Goal: Task Accomplishment & Management: Manage account settings

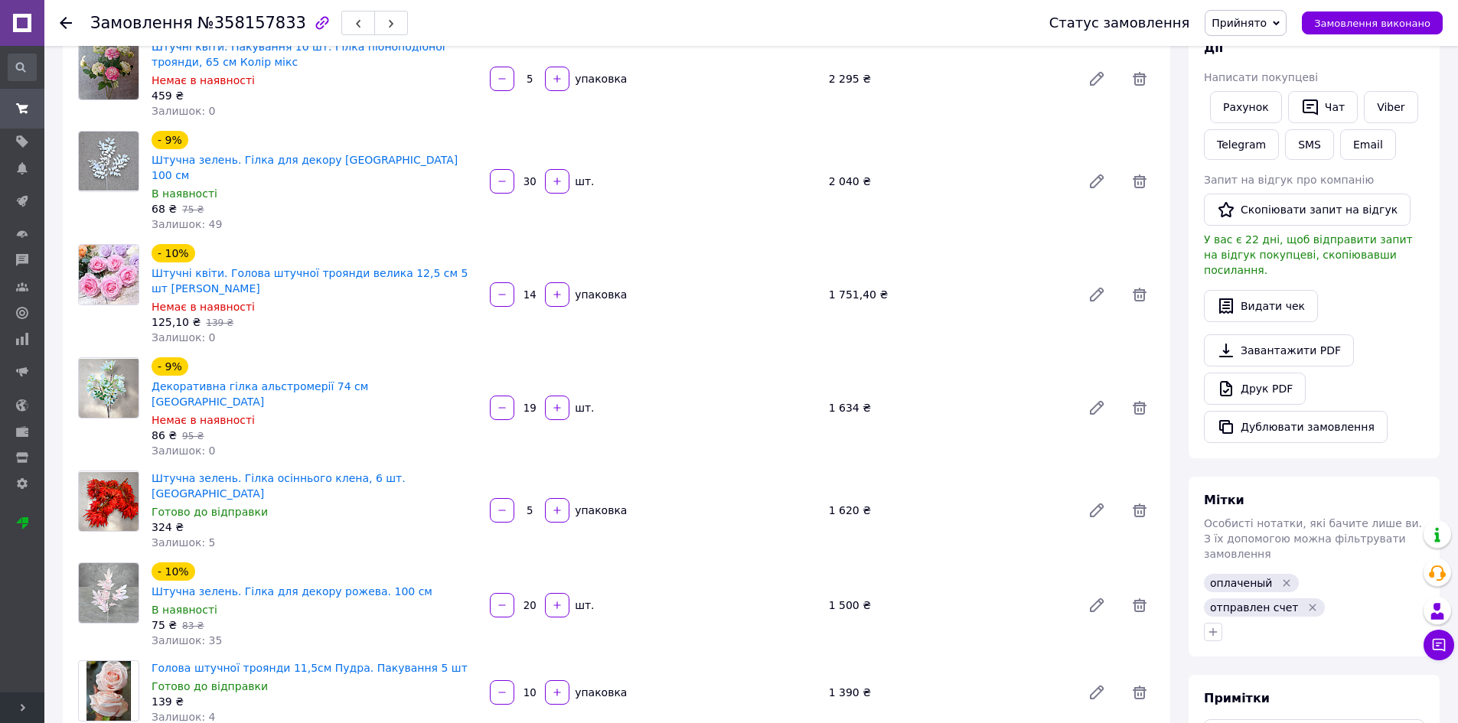
scroll to position [2363, 0]
click at [536, 402] on input "19" at bounding box center [529, 407] width 24 height 11
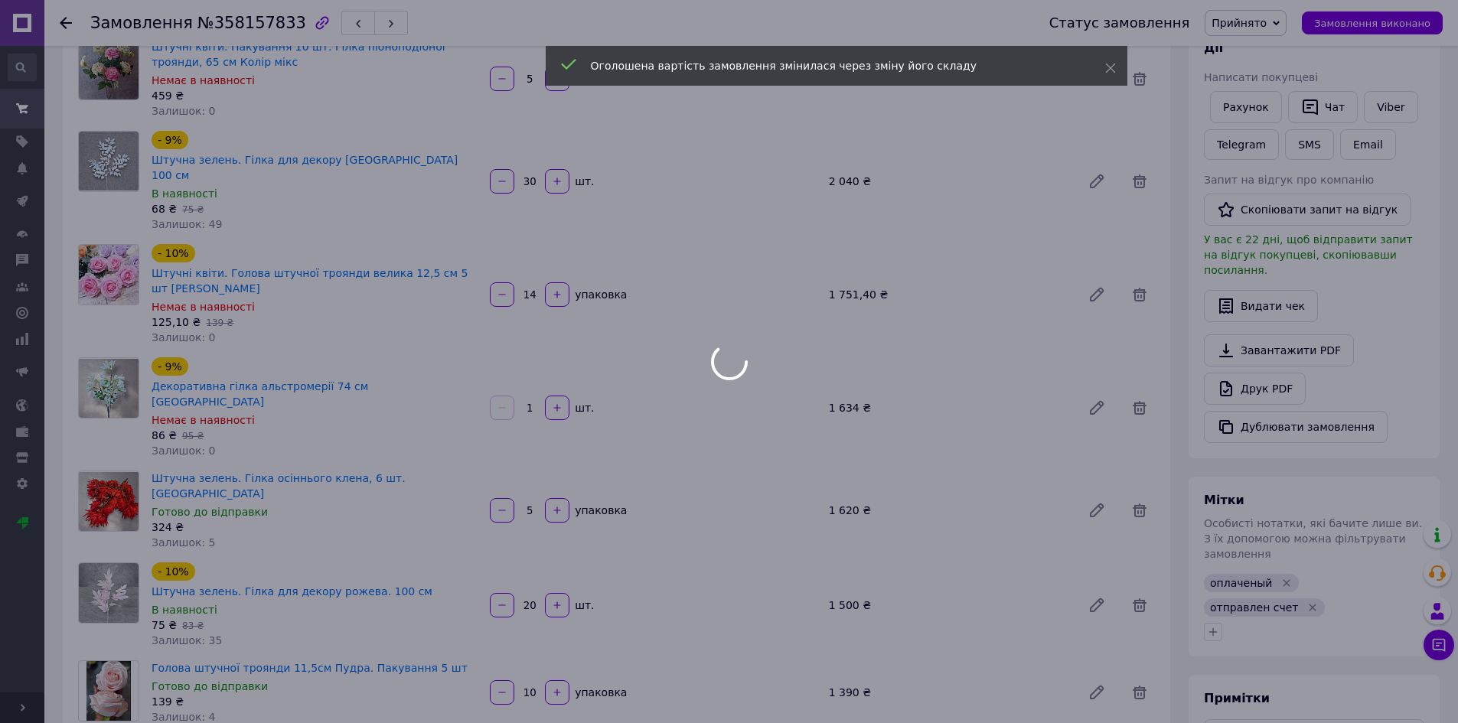
type input "1"
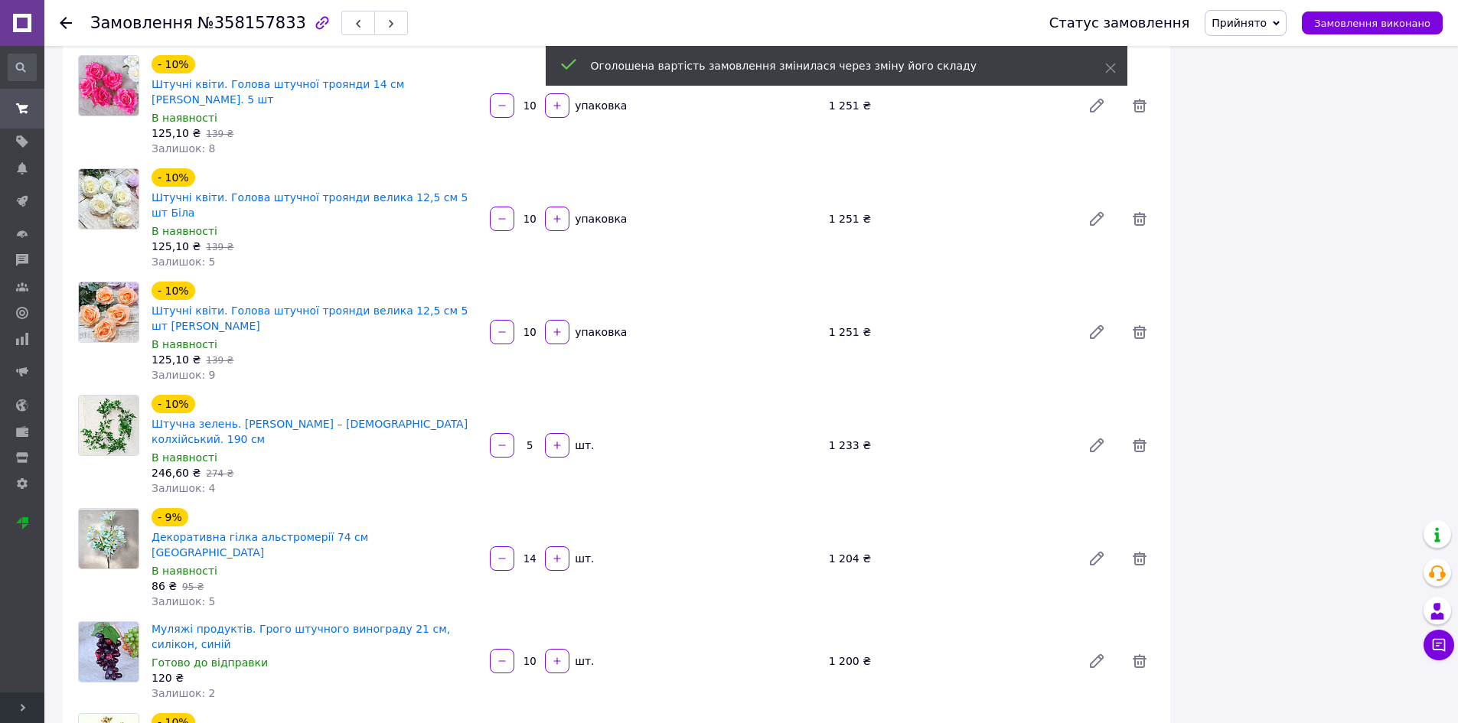
scroll to position [2436, 0]
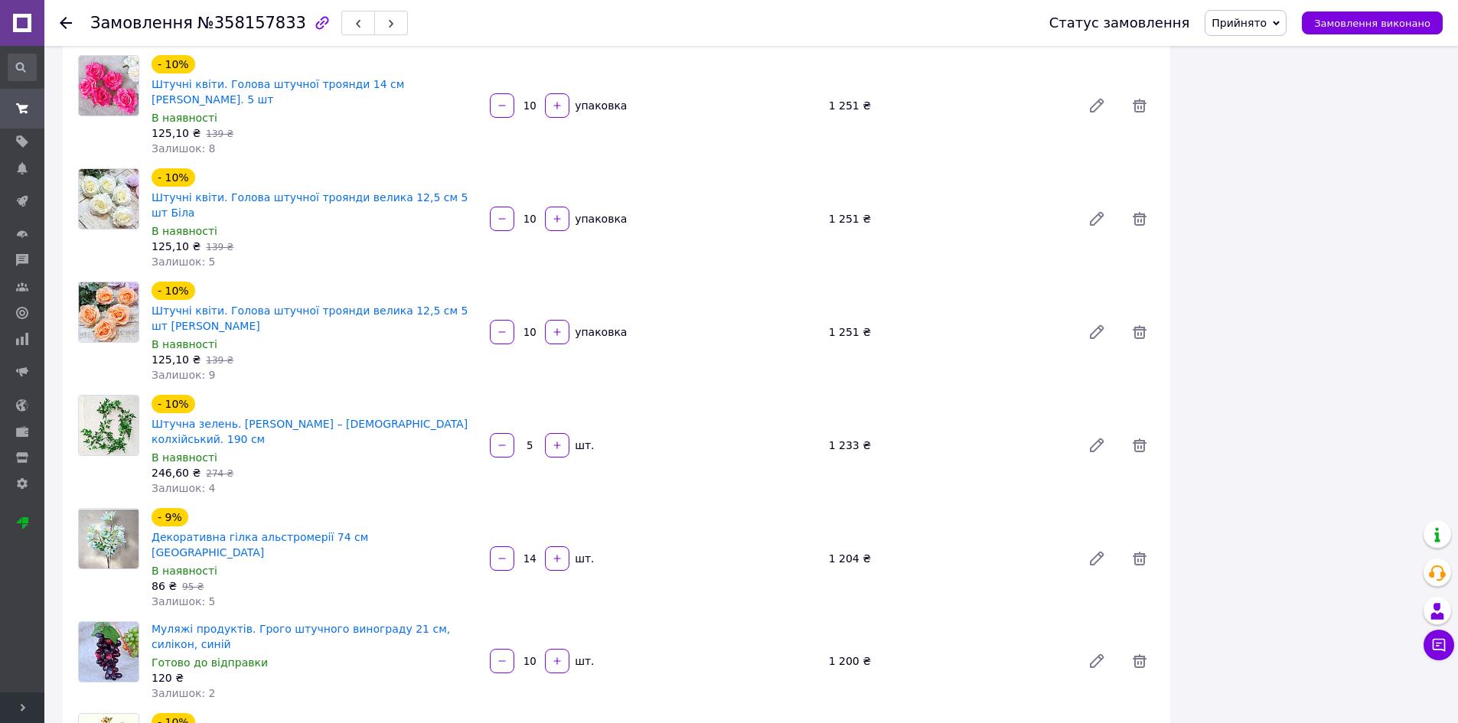
type input "14"
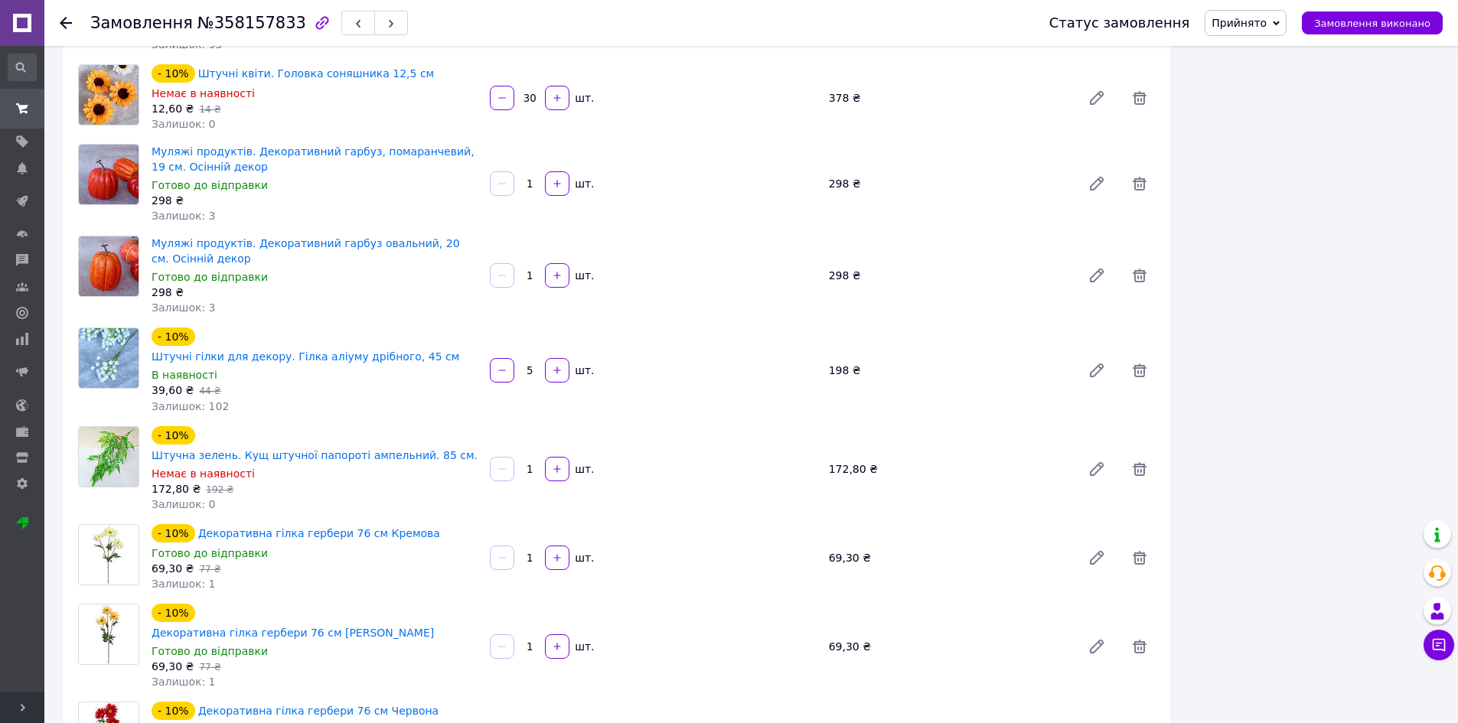
scroll to position [3749, 0]
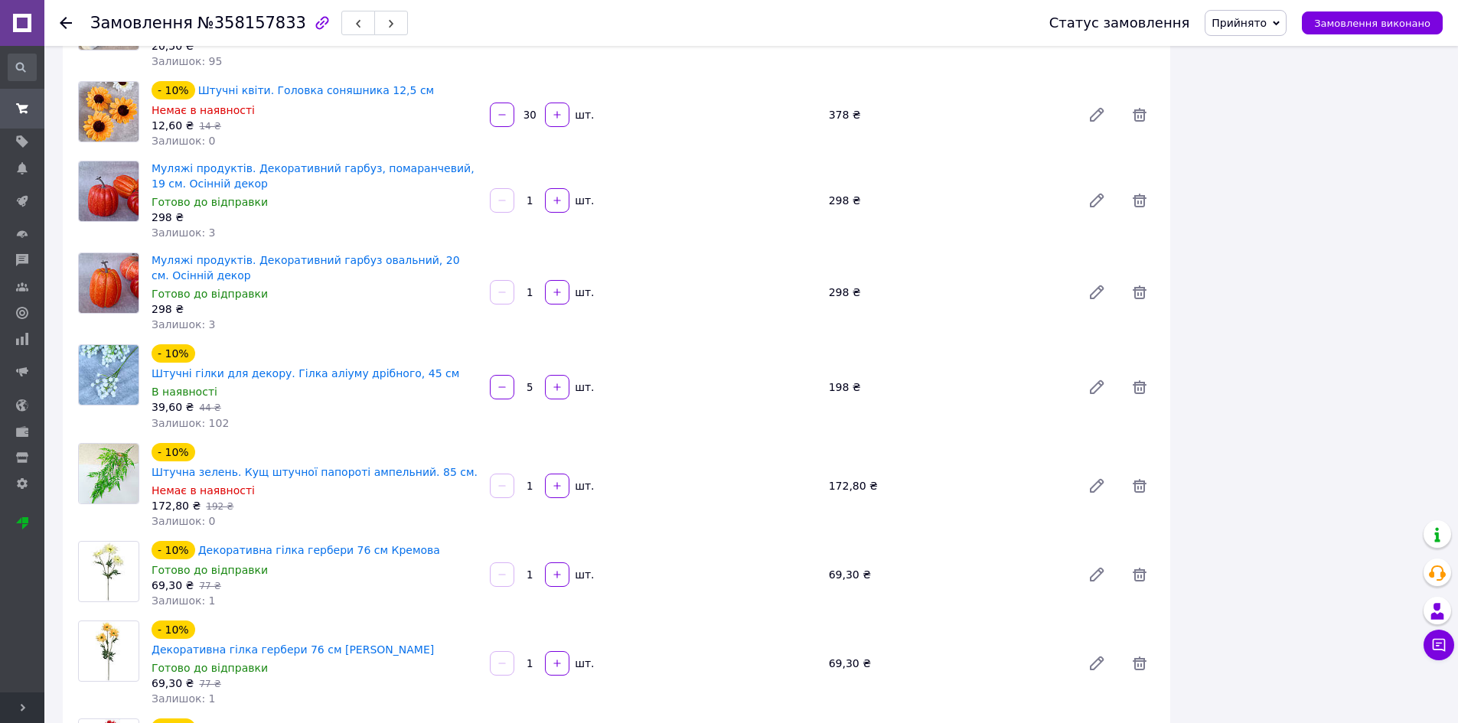
type input "2"
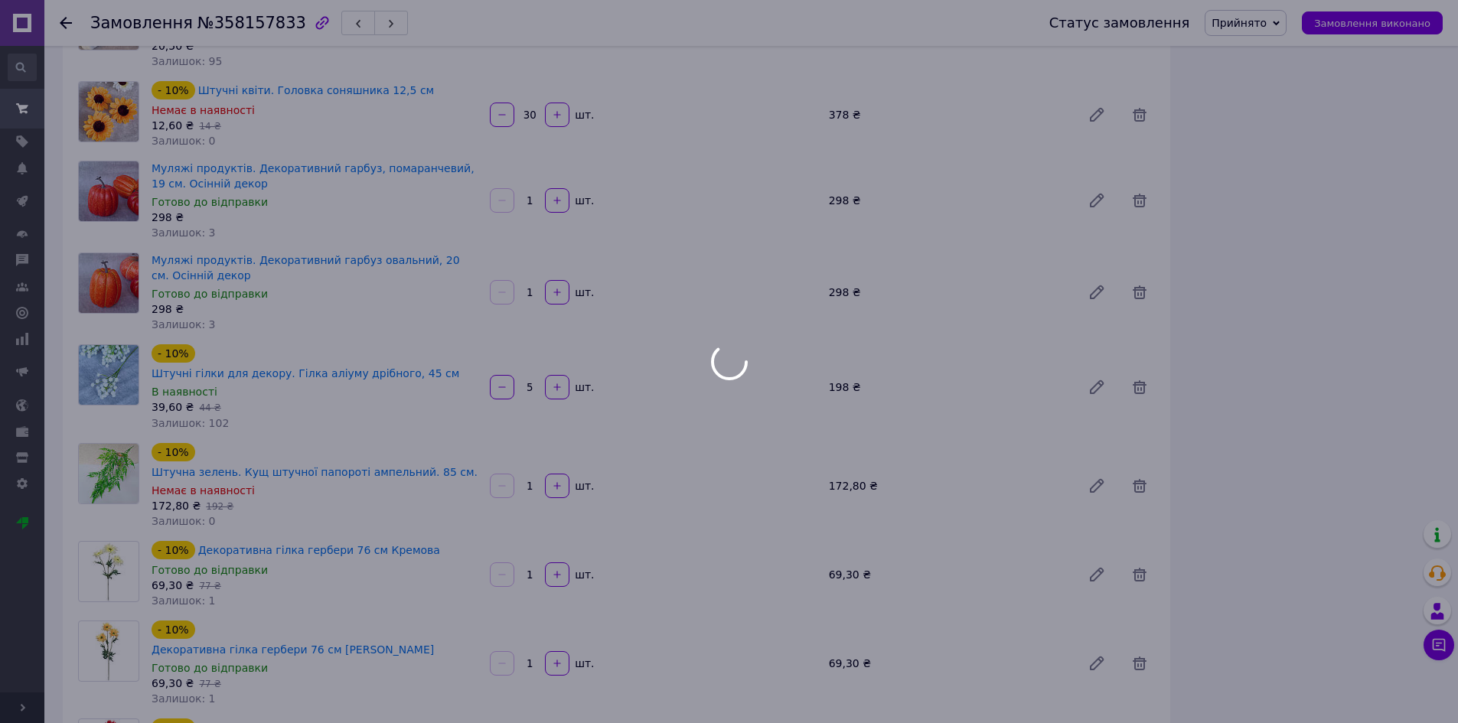
click at [559, 370] on div at bounding box center [729, 361] width 1458 height 723
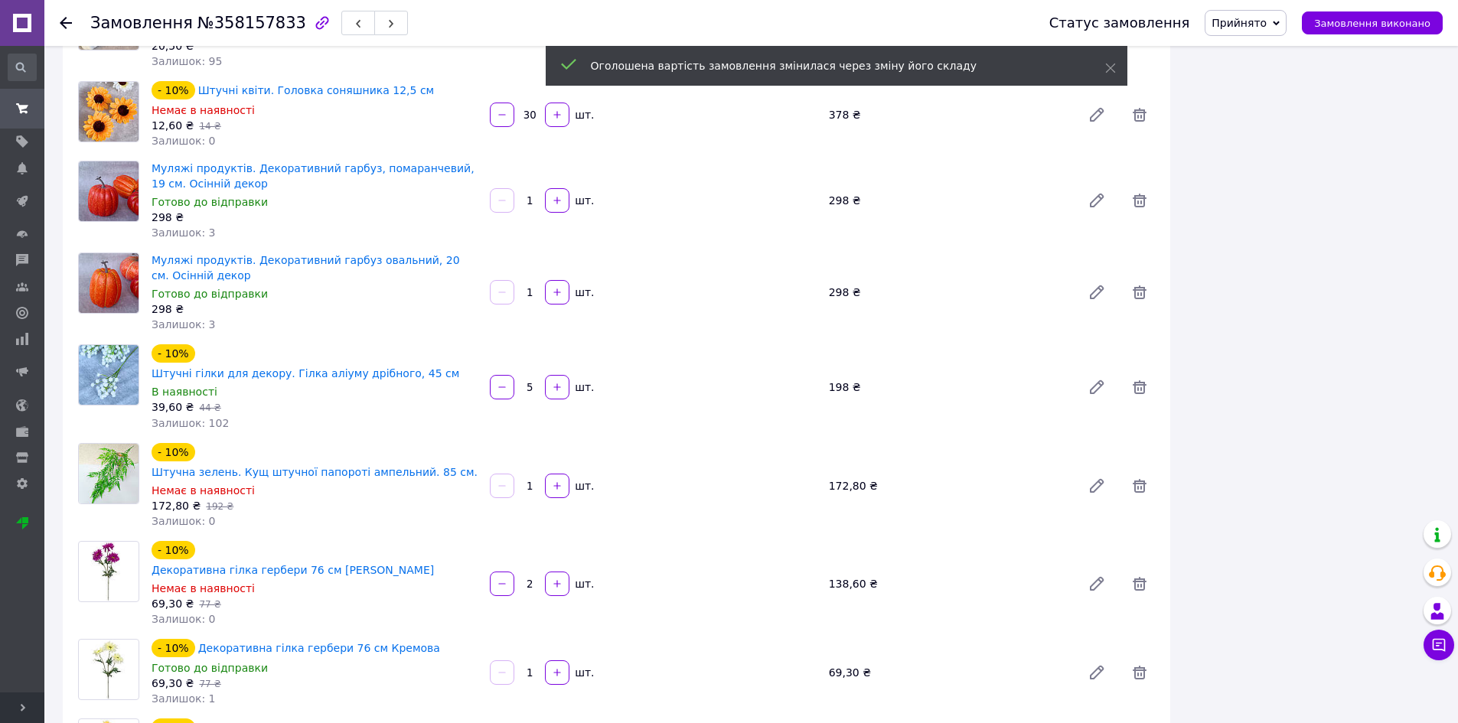
scroll to position [2473, 0]
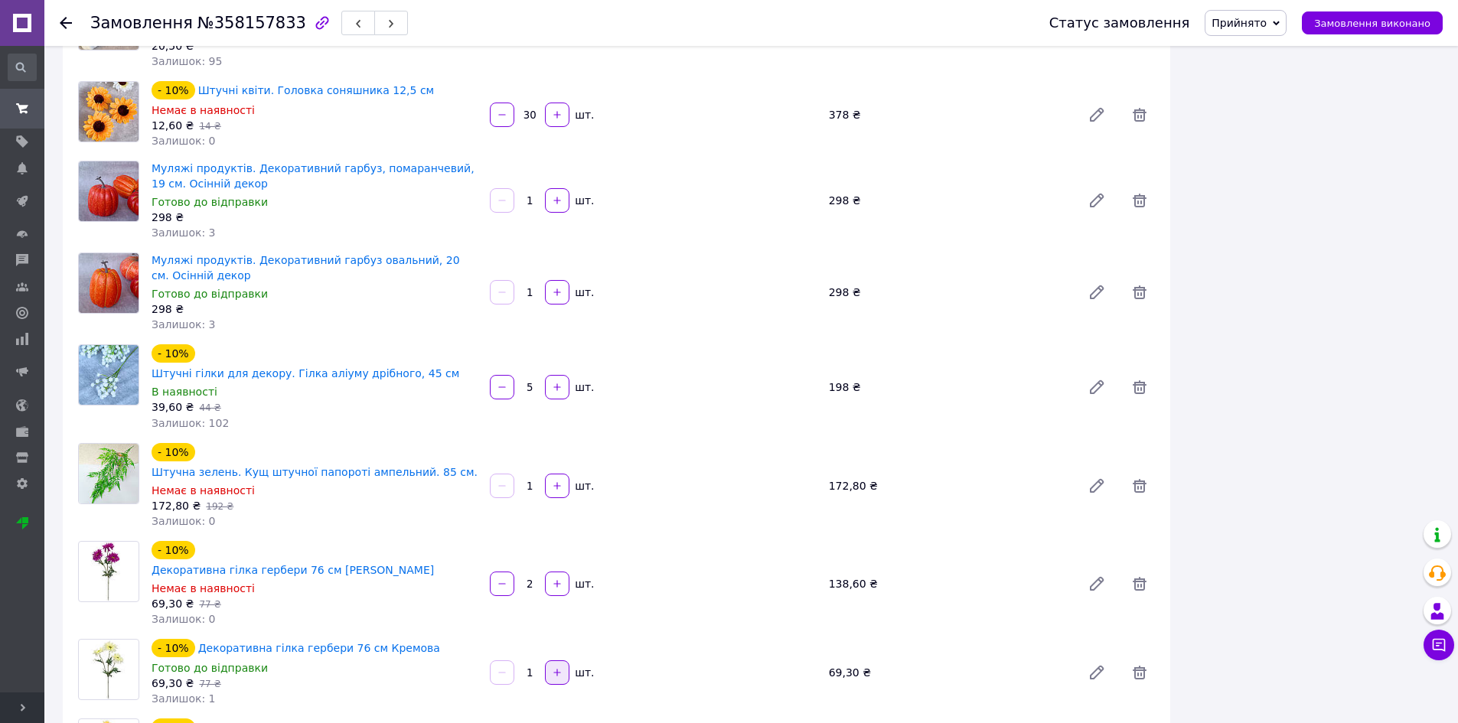
drag, startPoint x: 559, startPoint y: 214, endPoint x: 569, endPoint y: 215, distance: 10.0
click at [559, 667] on icon "button" at bounding box center [557, 672] width 11 height 11
type input "2"
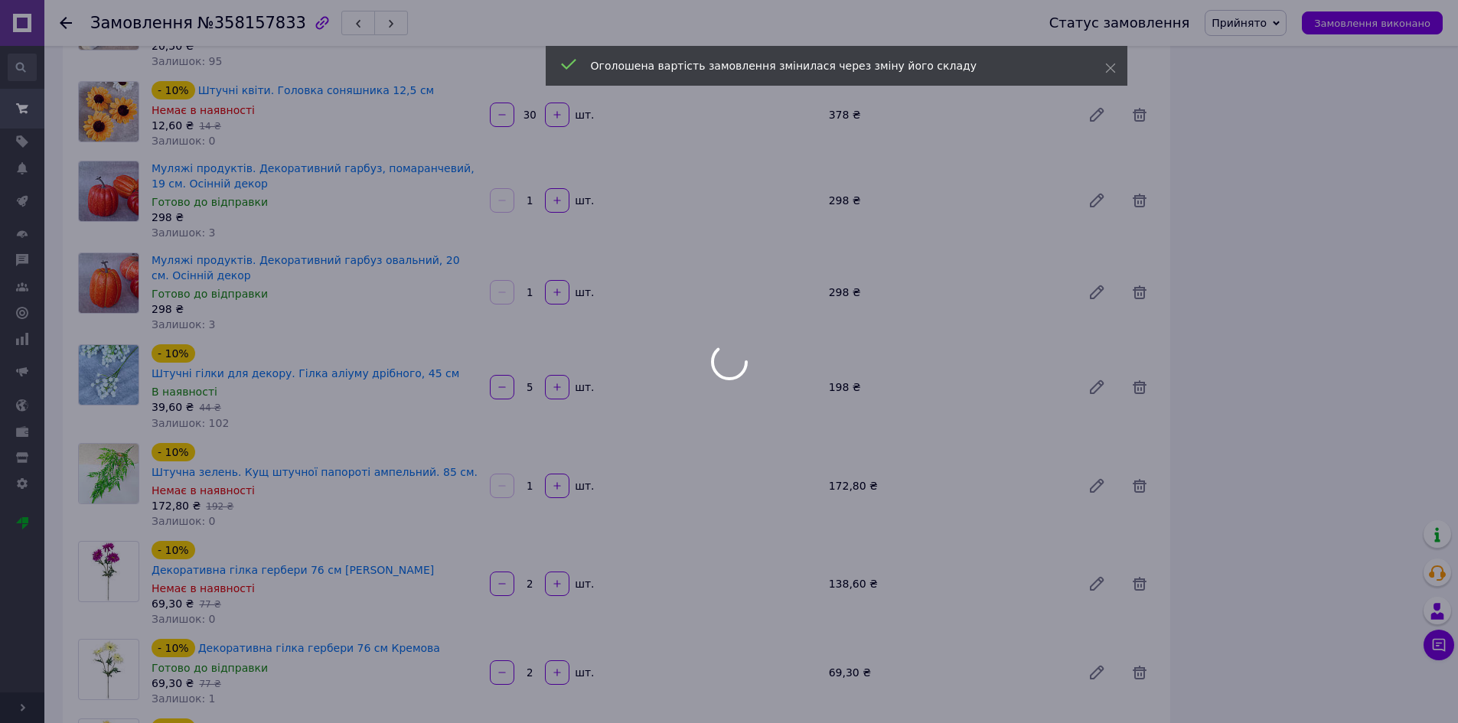
click at [558, 295] on div at bounding box center [729, 361] width 1458 height 723
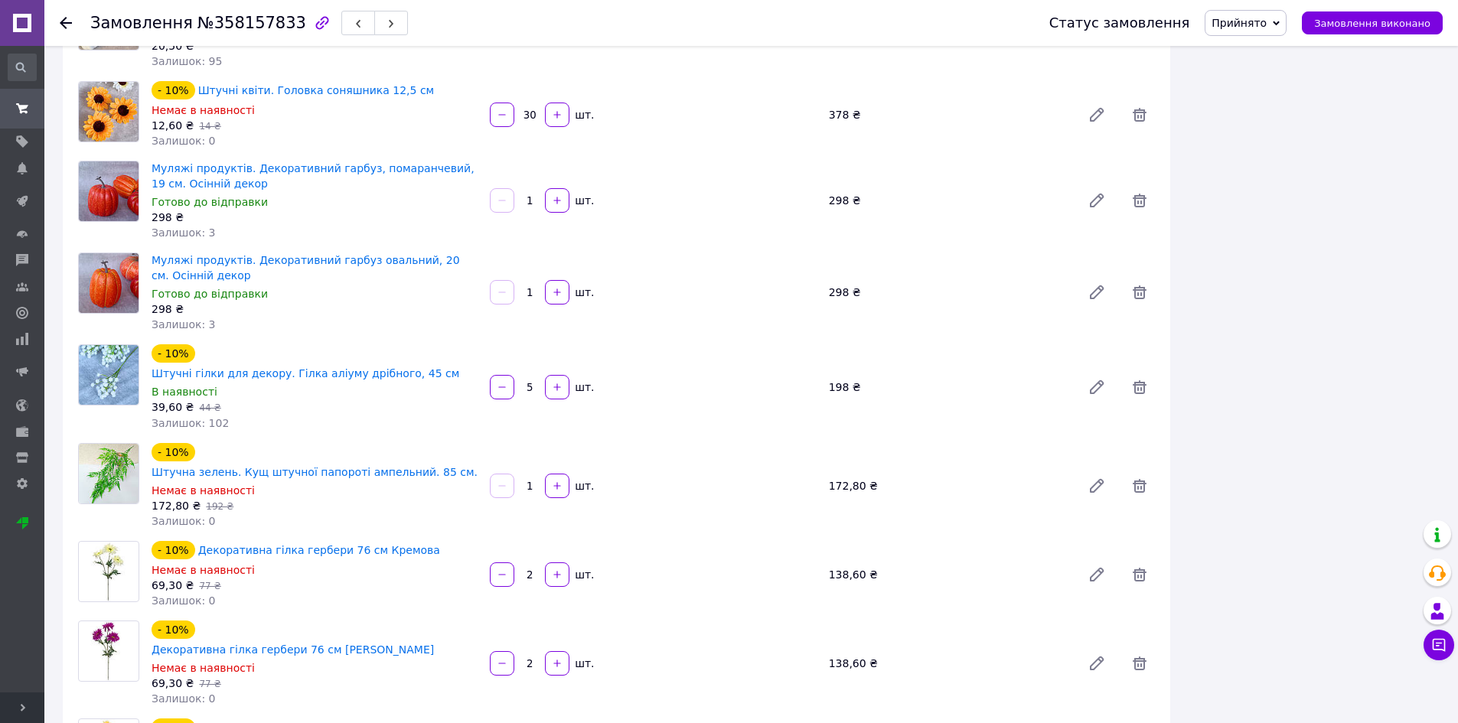
type input "2"
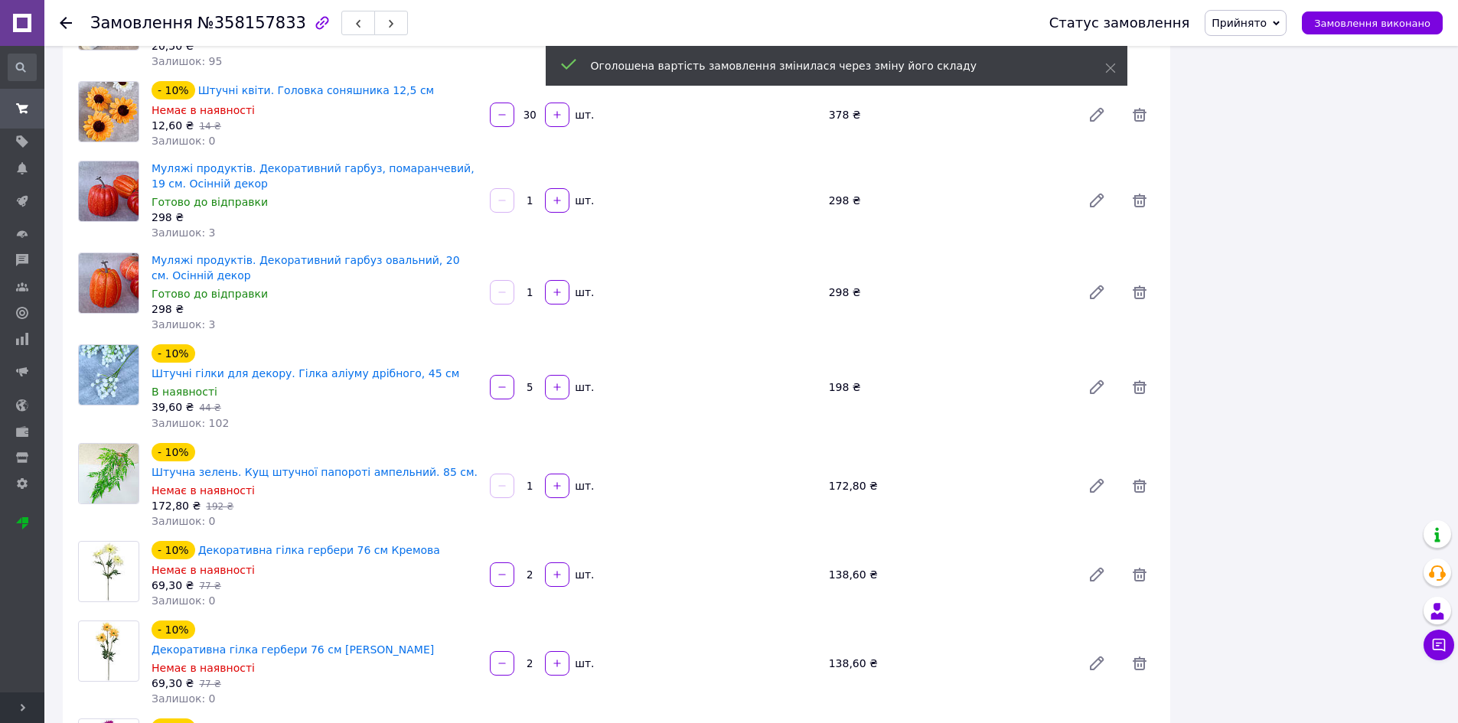
scroll to position [2546, 0]
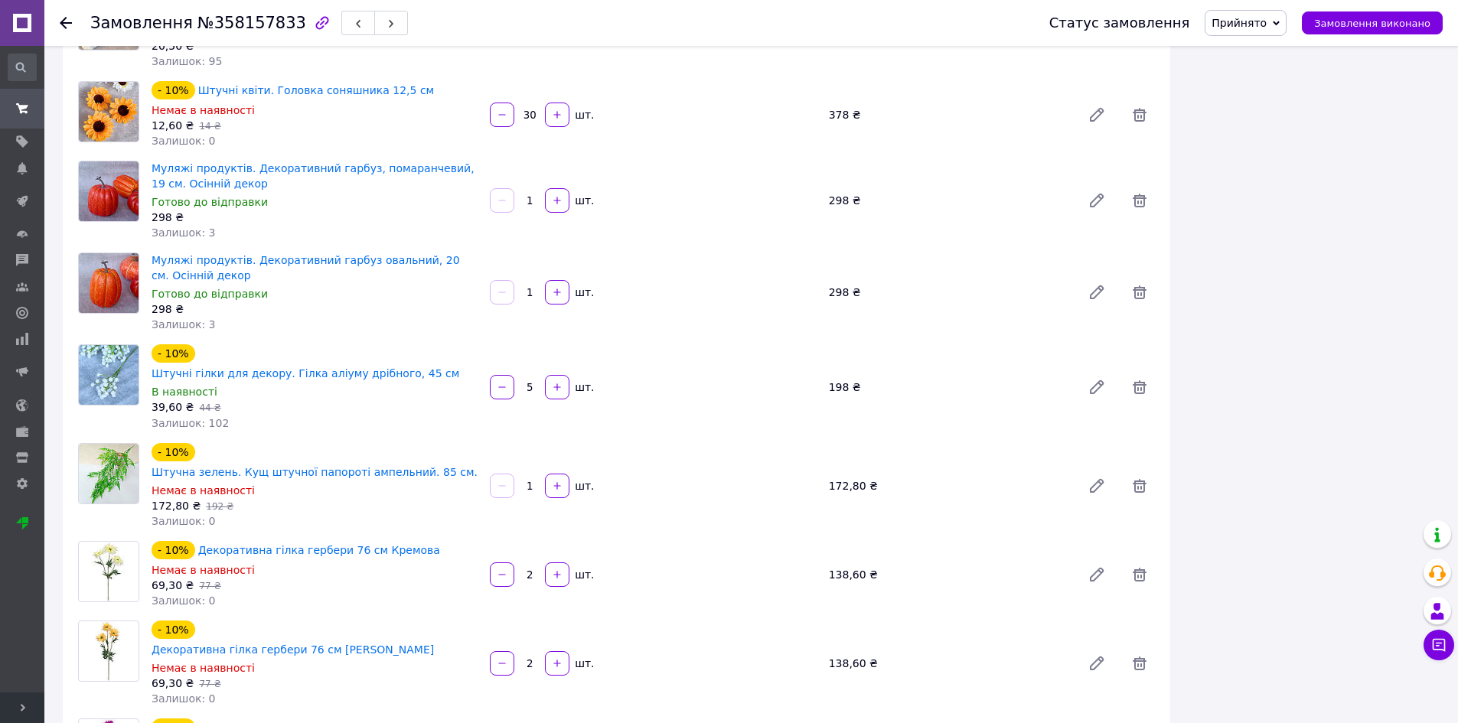
type input "2"
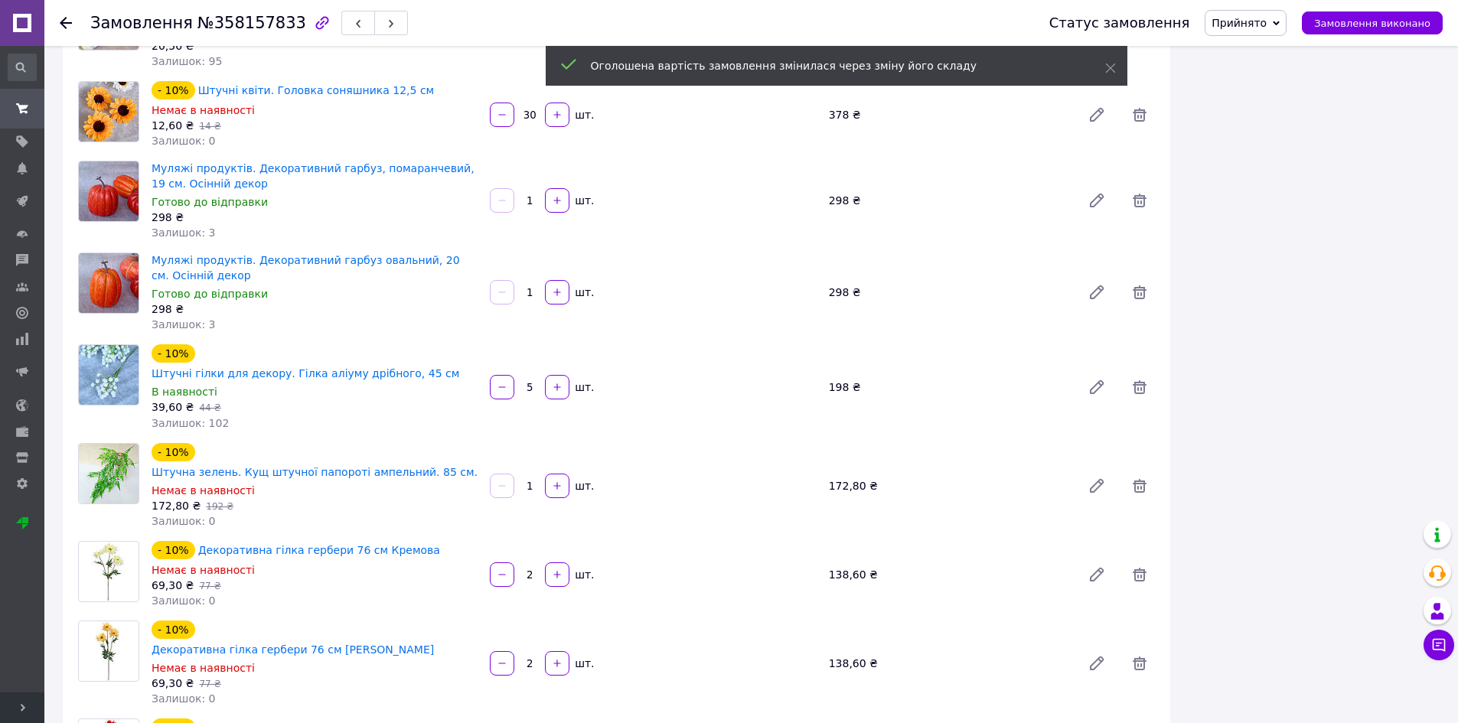
scroll to position [2583, 0]
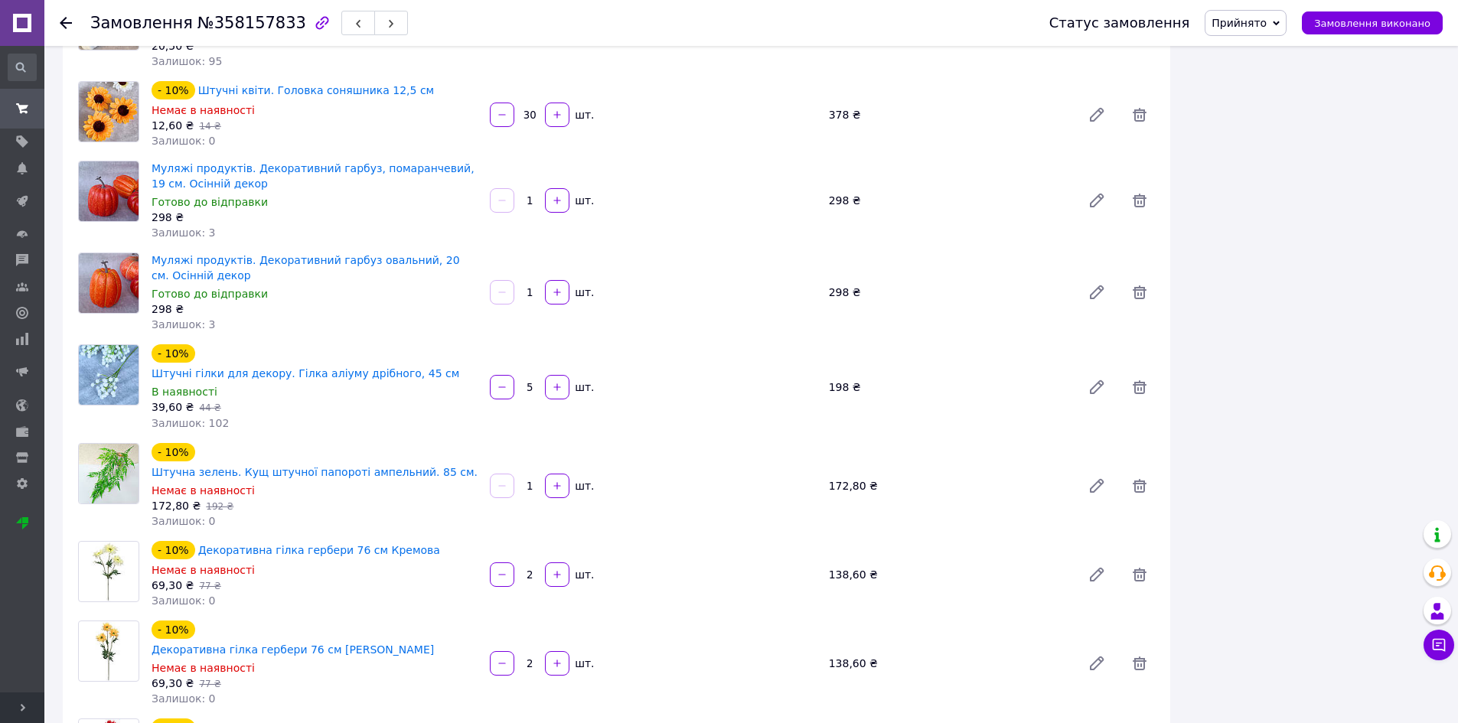
drag, startPoint x: 561, startPoint y: 449, endPoint x: 589, endPoint y: 435, distance: 31.8
type input "2"
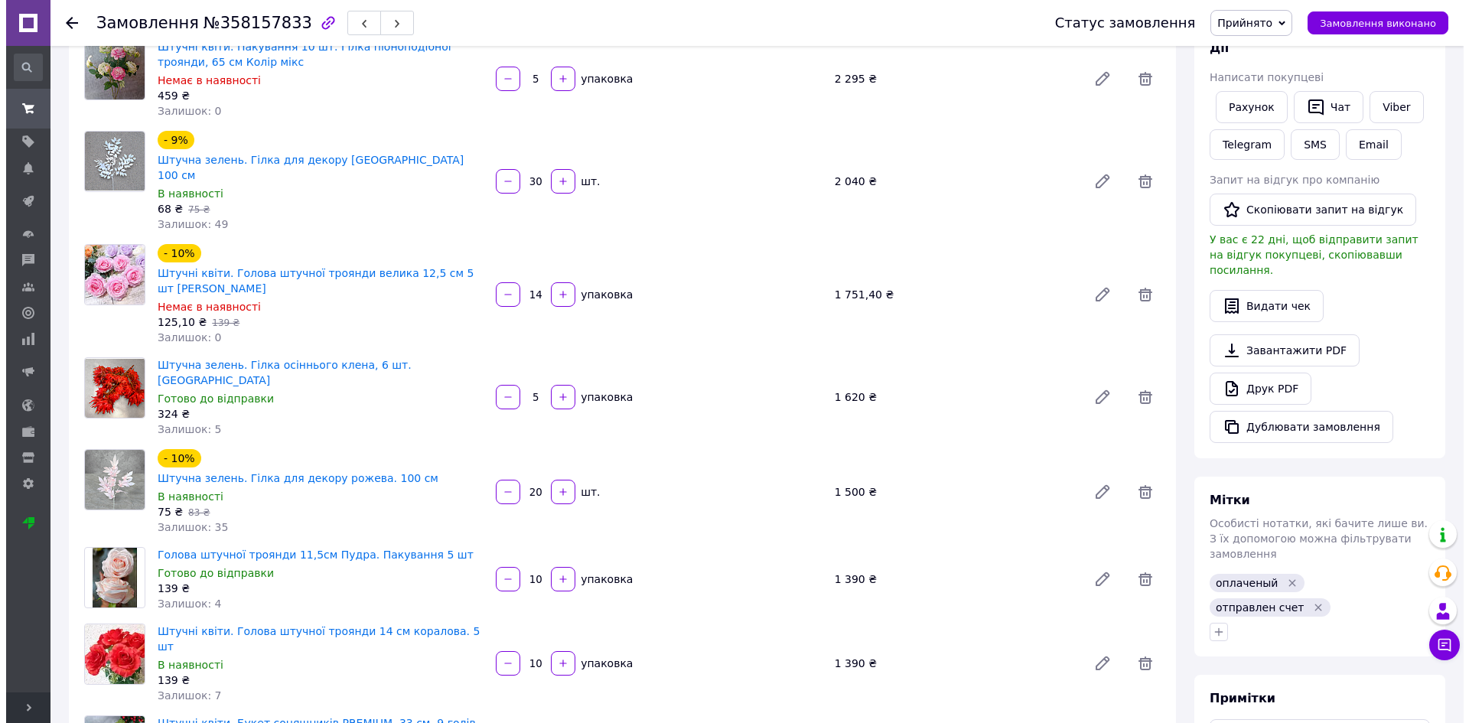
scroll to position [0, 0]
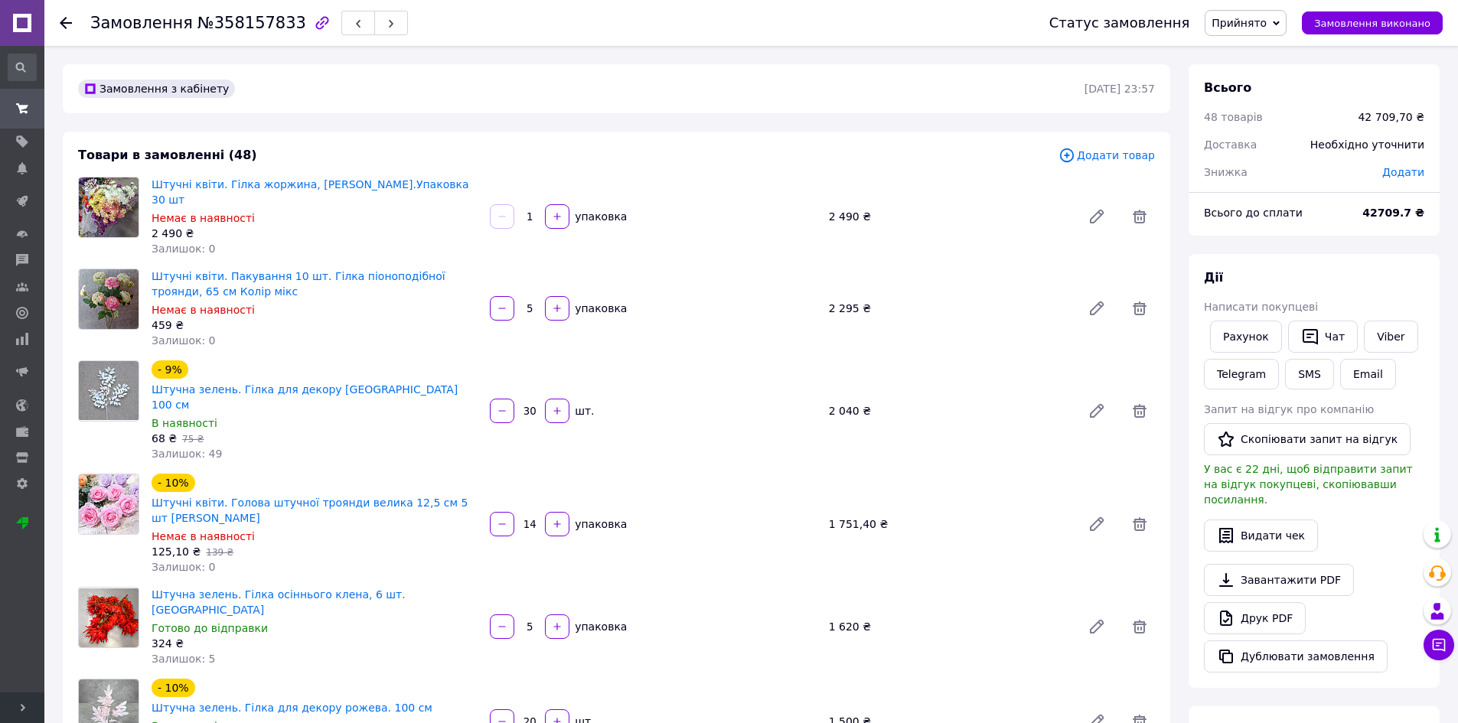
click at [1121, 156] on span "Додати товар" at bounding box center [1106, 155] width 96 height 17
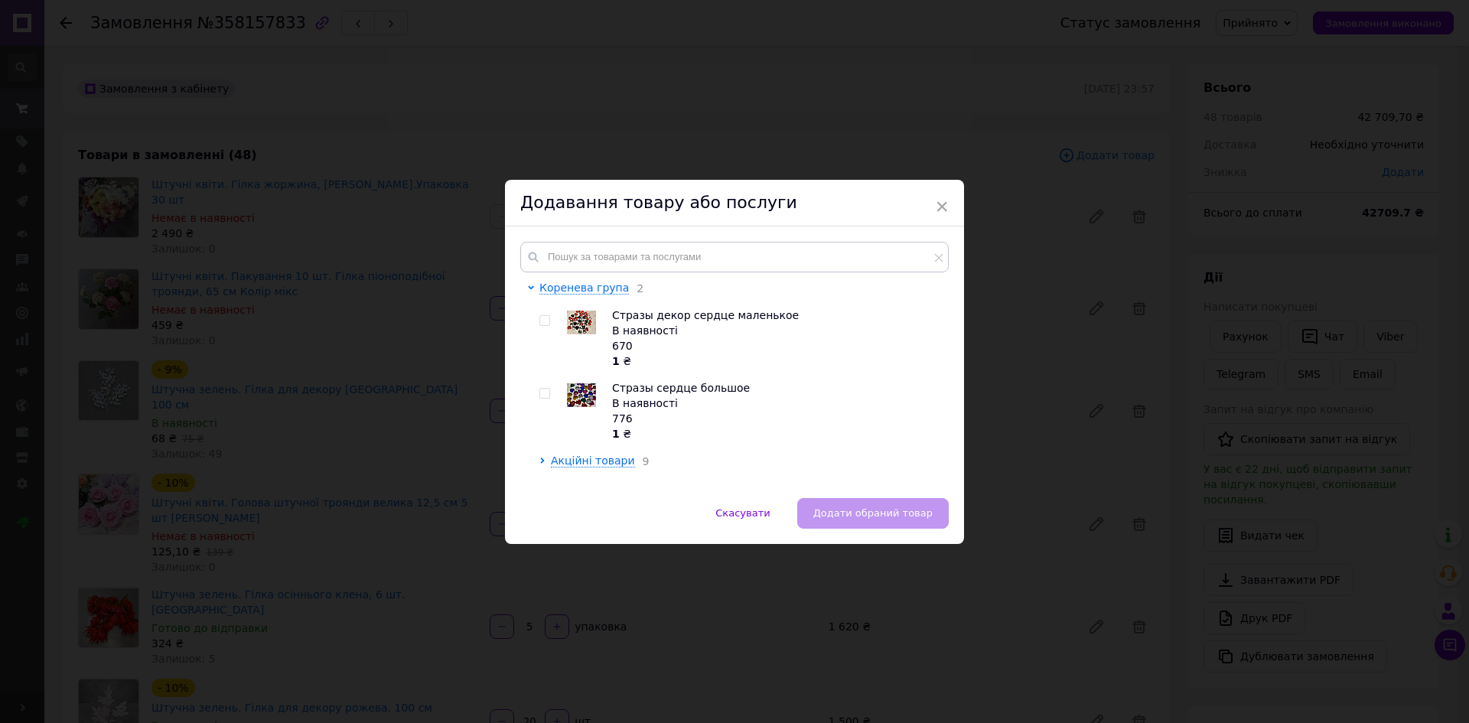
scroll to position [230, 0]
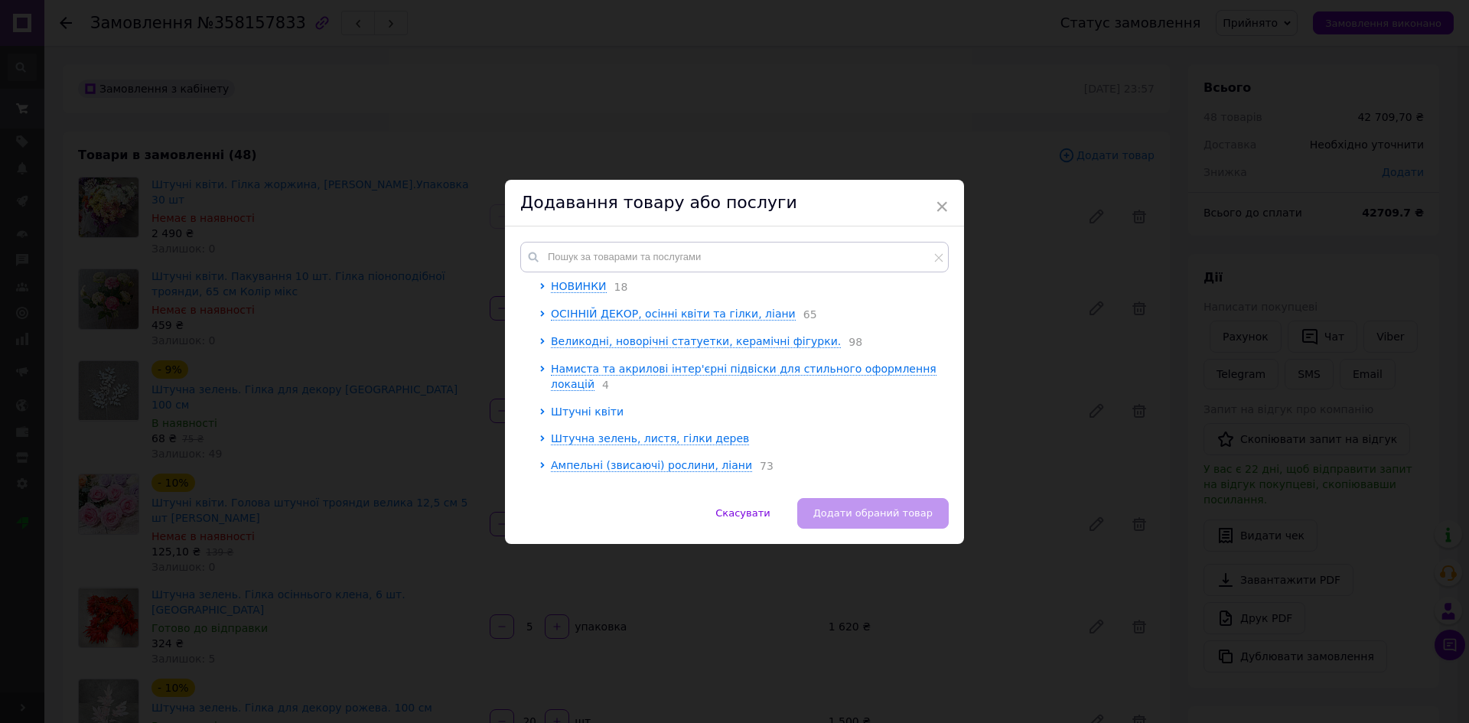
click at [540, 413] on icon at bounding box center [542, 412] width 4 height 6
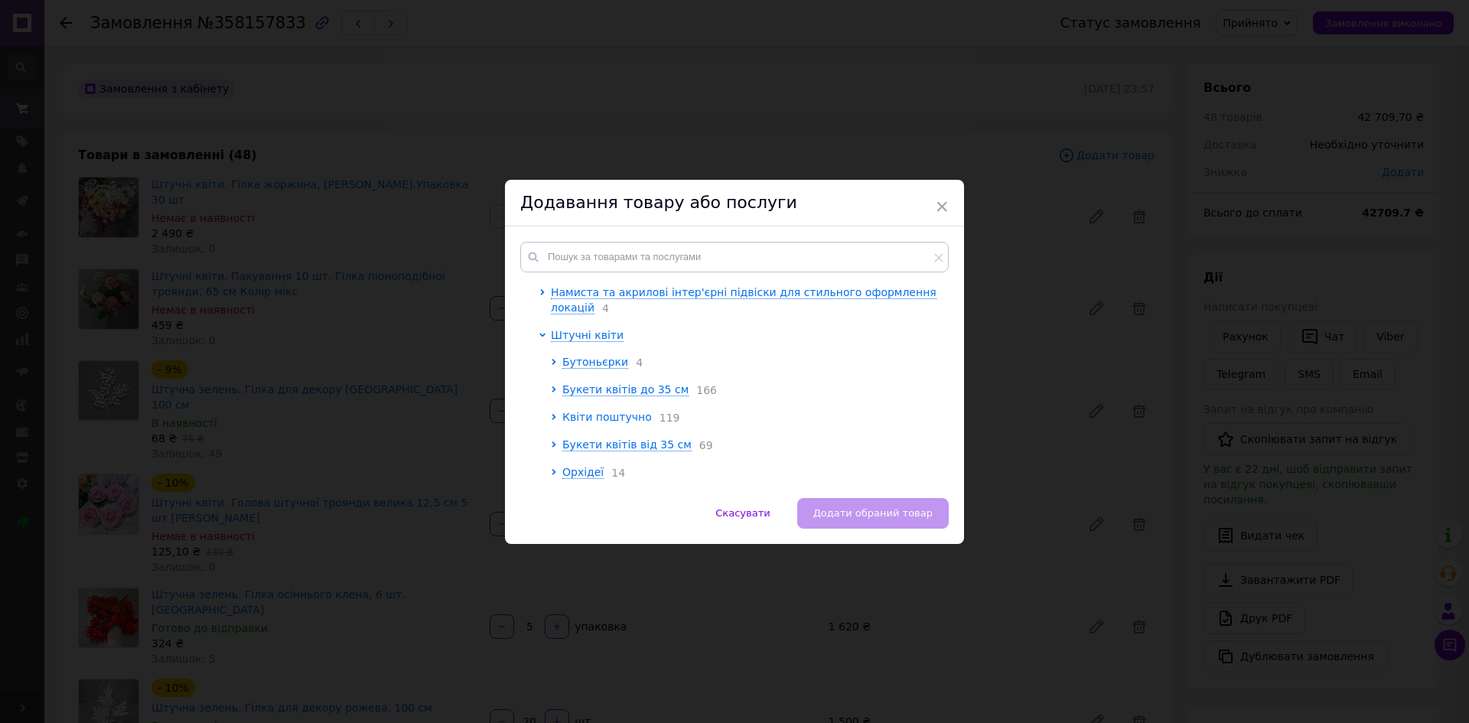
click at [579, 416] on span "Квіти поштучно" at bounding box center [607, 417] width 90 height 12
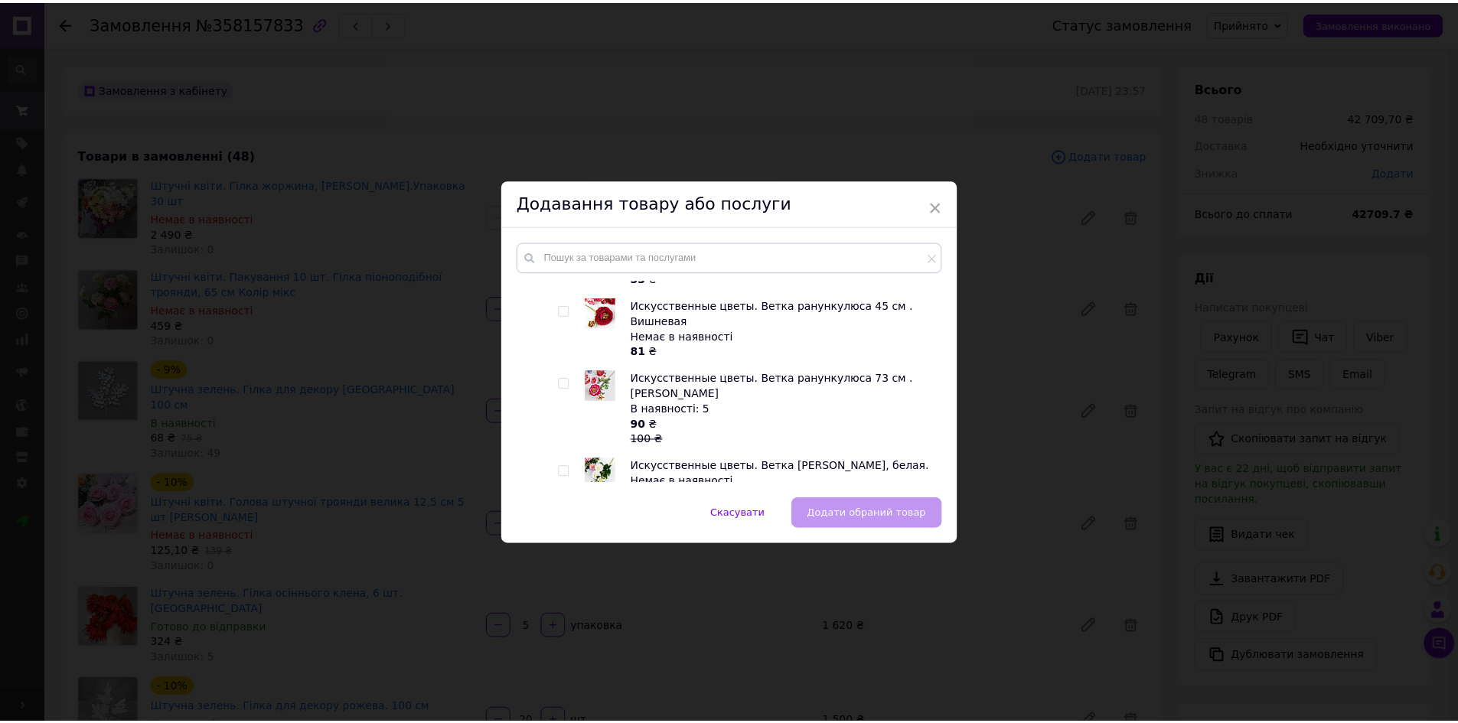
scroll to position [1148, 0]
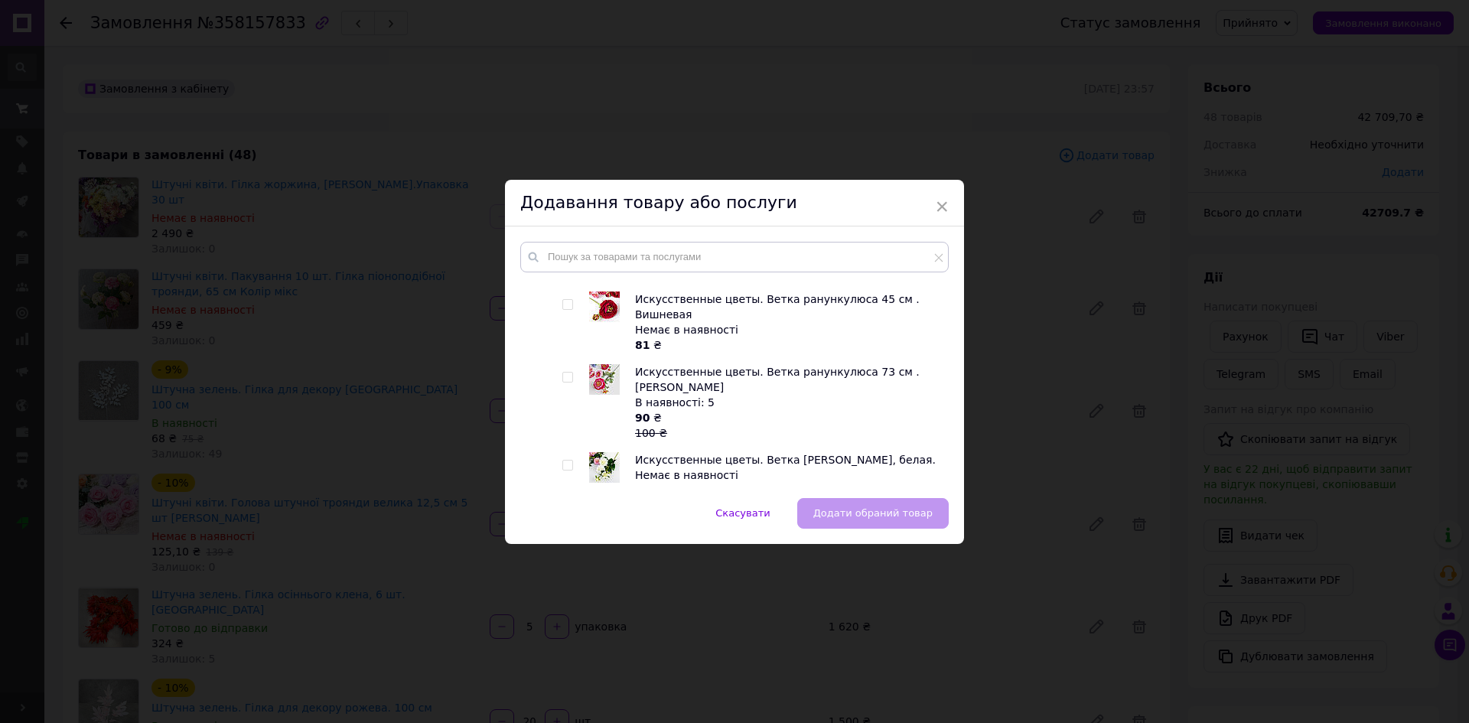
click at [565, 373] on input "checkbox" at bounding box center [567, 378] width 10 height 10
checkbox input "true"
click at [878, 509] on span "Додати обраний товар" at bounding box center [872, 512] width 119 height 11
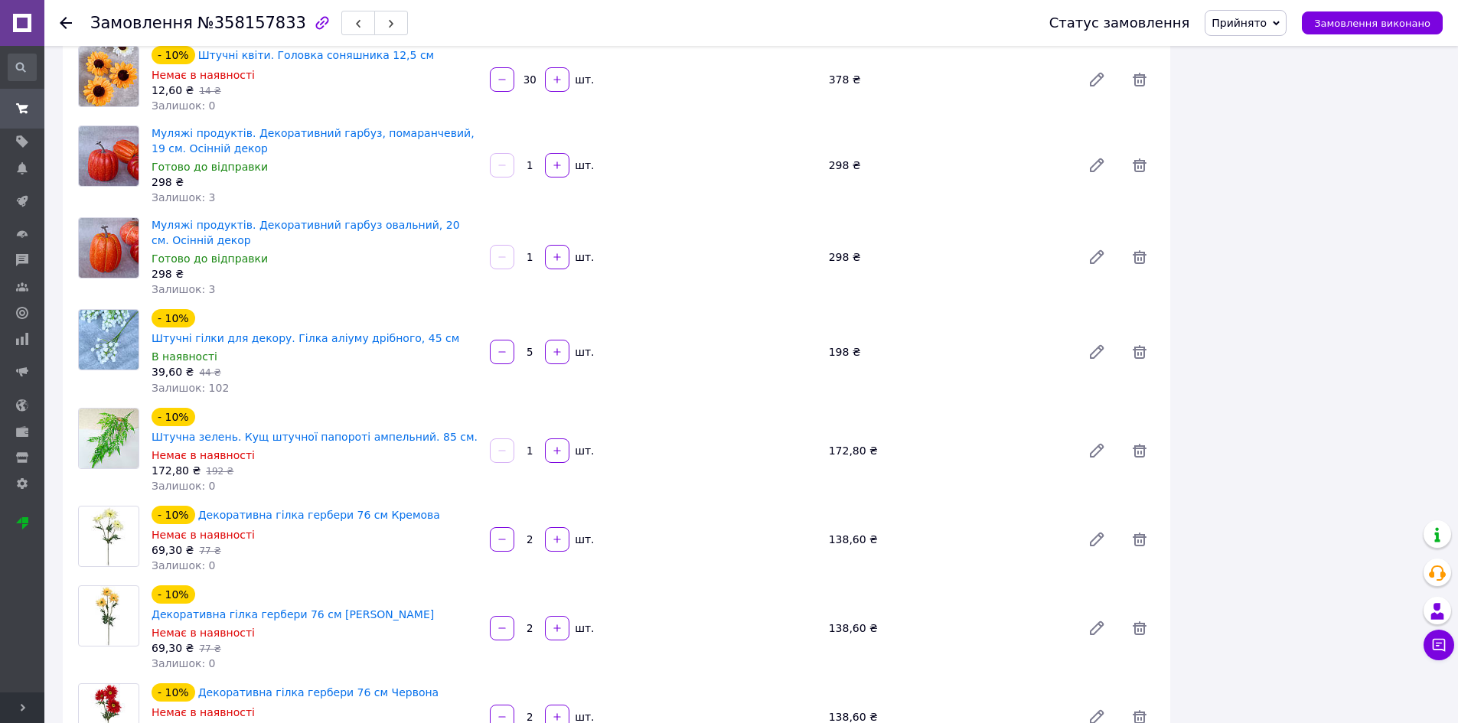
scroll to position [3902, 0]
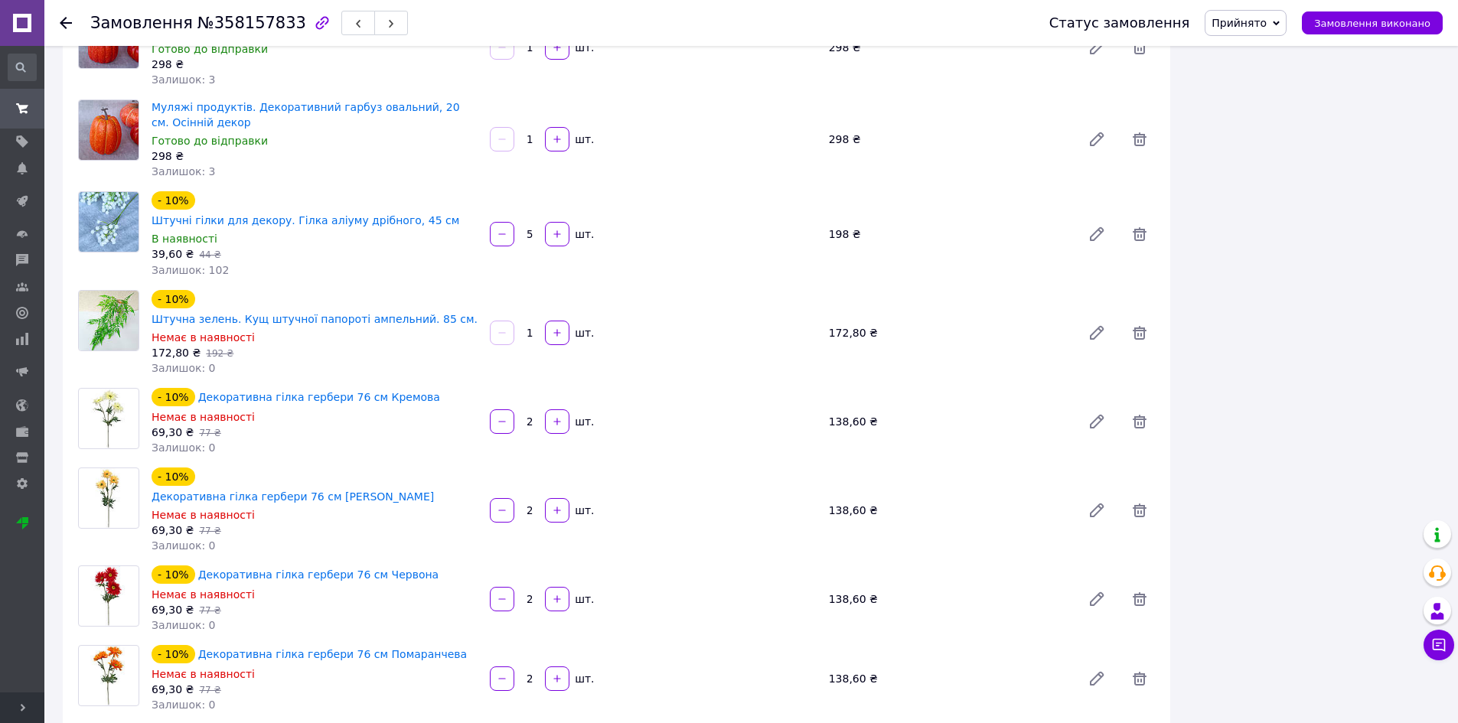
click at [64, 18] on use at bounding box center [66, 23] width 12 height 12
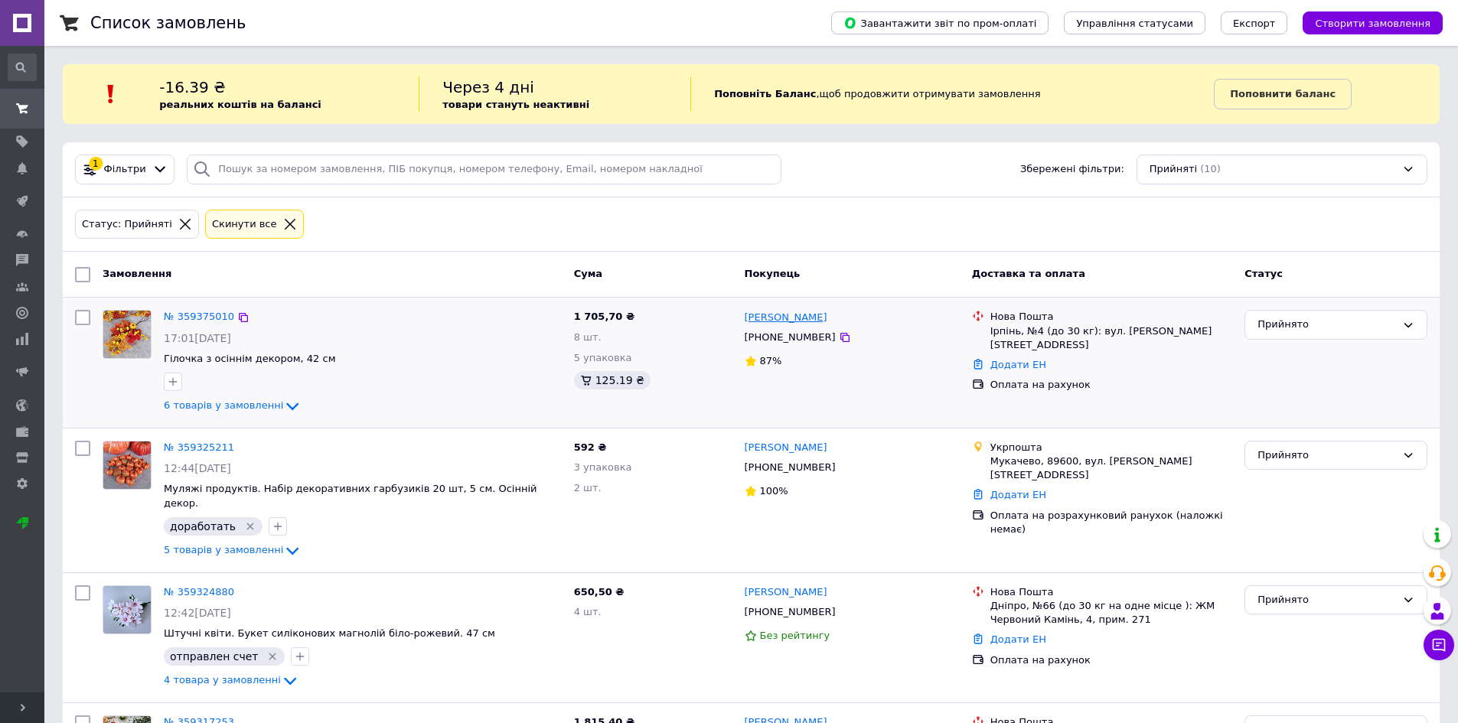
click at [796, 321] on link "[PERSON_NAME]" at bounding box center [785, 318] width 83 height 15
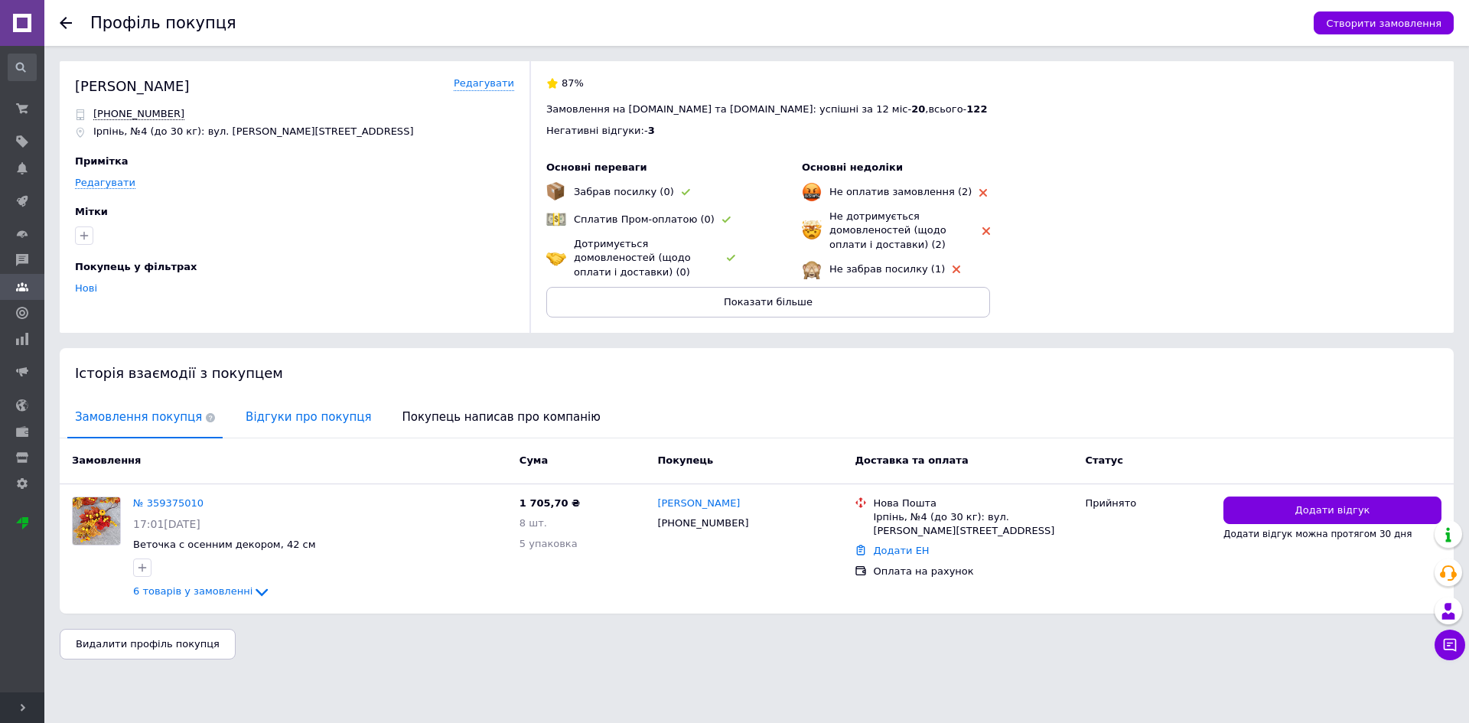
click at [311, 419] on span "Відгуки про покупця" at bounding box center [308, 417] width 141 height 39
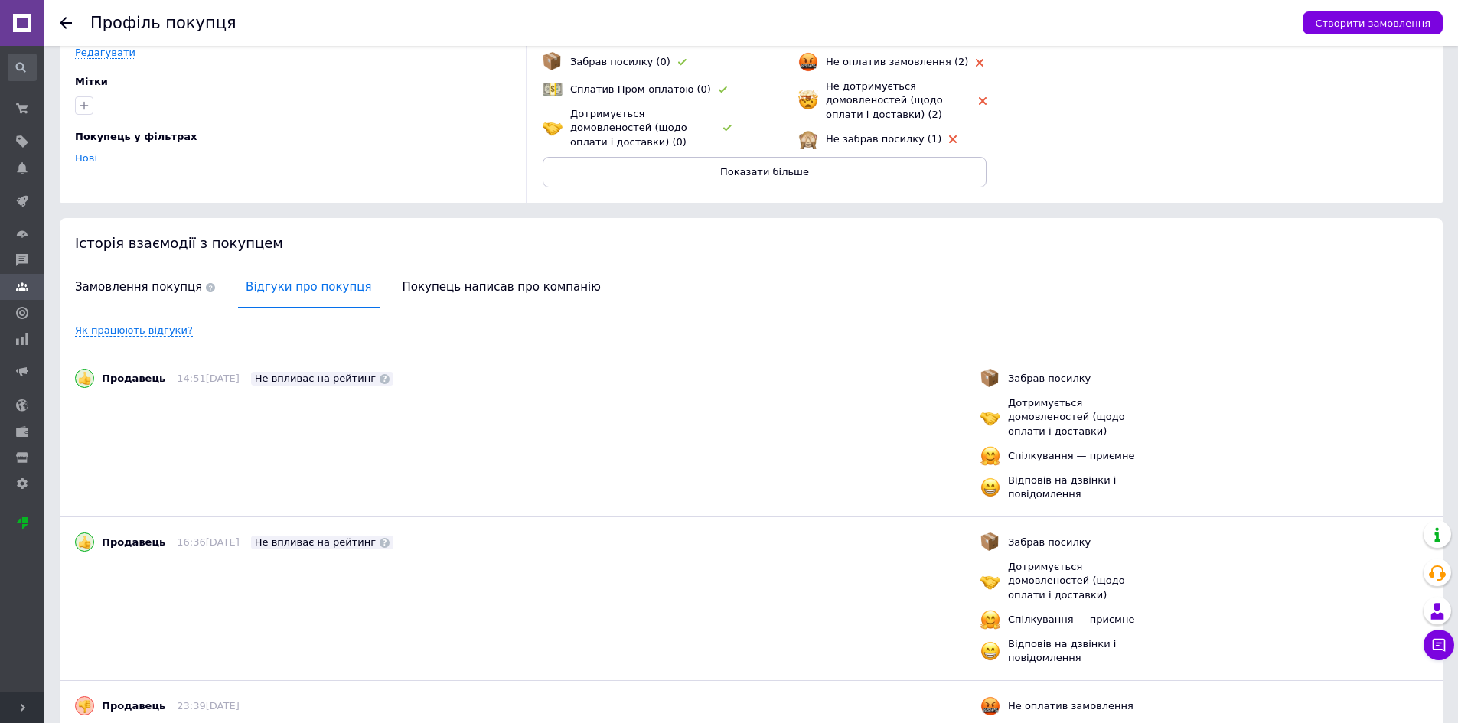
scroll to position [126, 0]
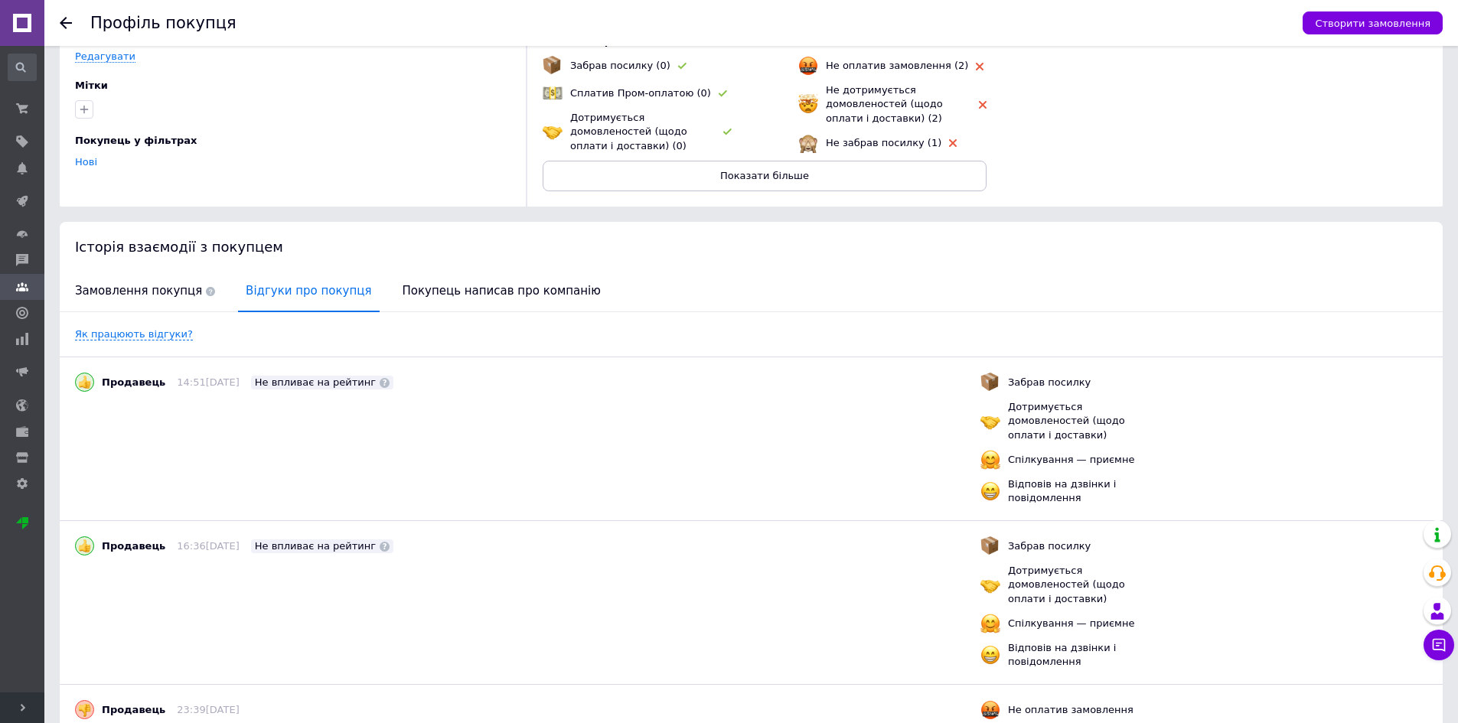
click at [64, 27] on use at bounding box center [66, 23] width 12 height 12
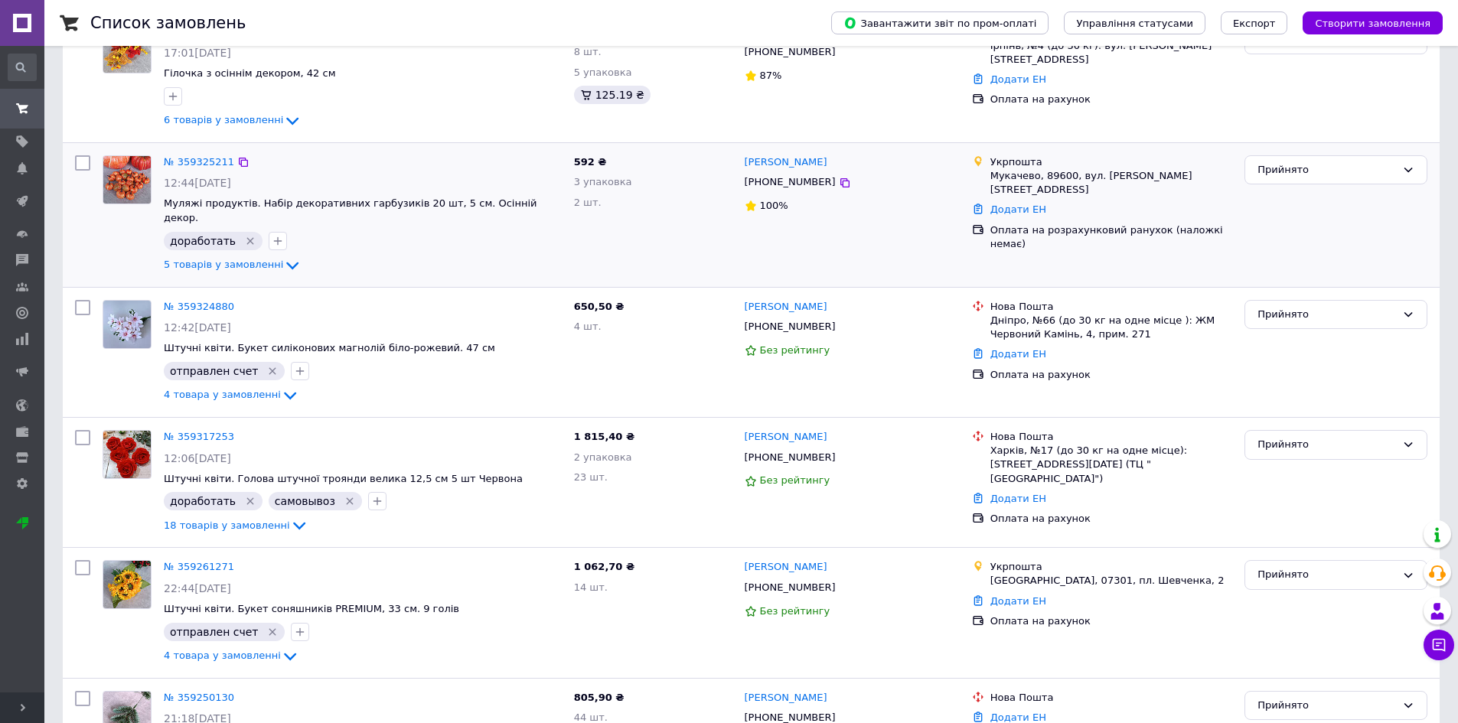
scroll to position [306, 0]
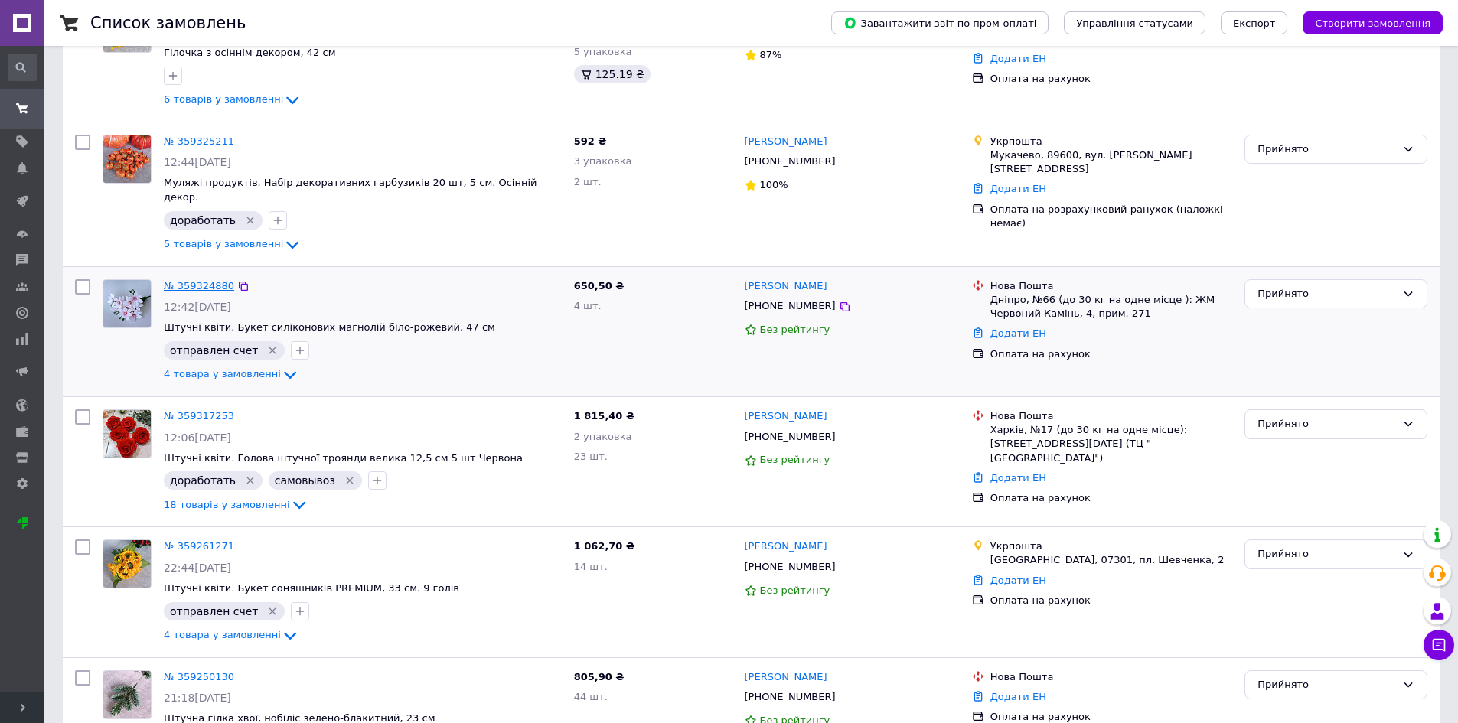
click at [189, 280] on link "№ 359324880" at bounding box center [199, 285] width 70 height 11
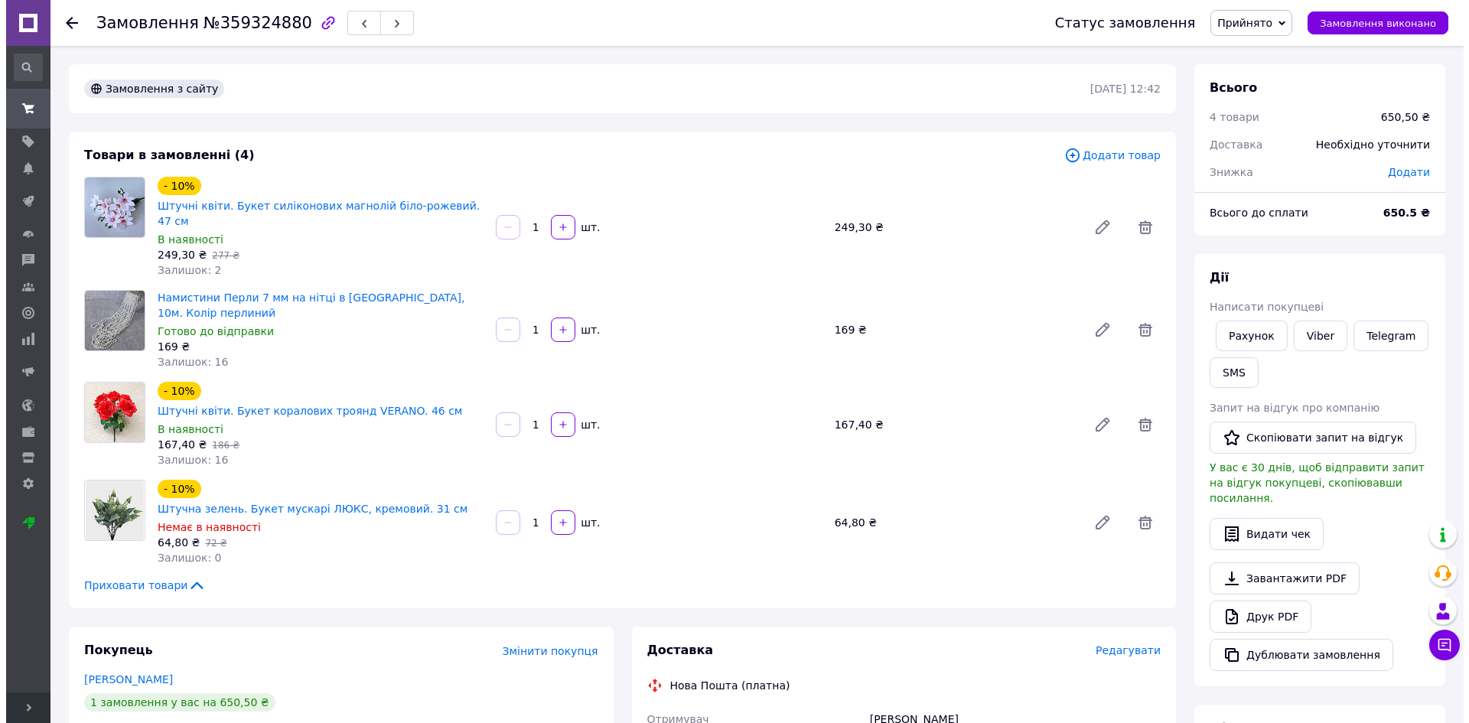
scroll to position [460, 0]
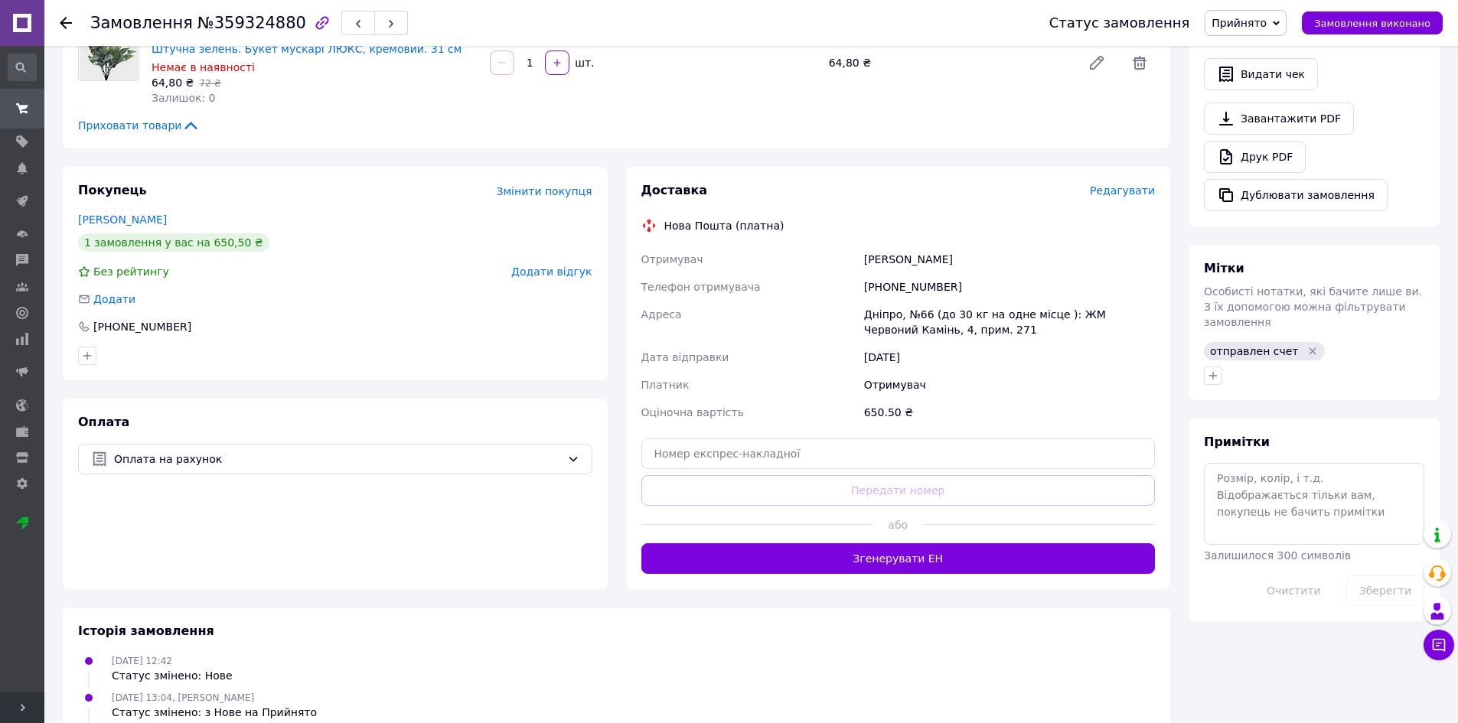
click at [1132, 184] on span "Редагувати" at bounding box center [1121, 190] width 65 height 12
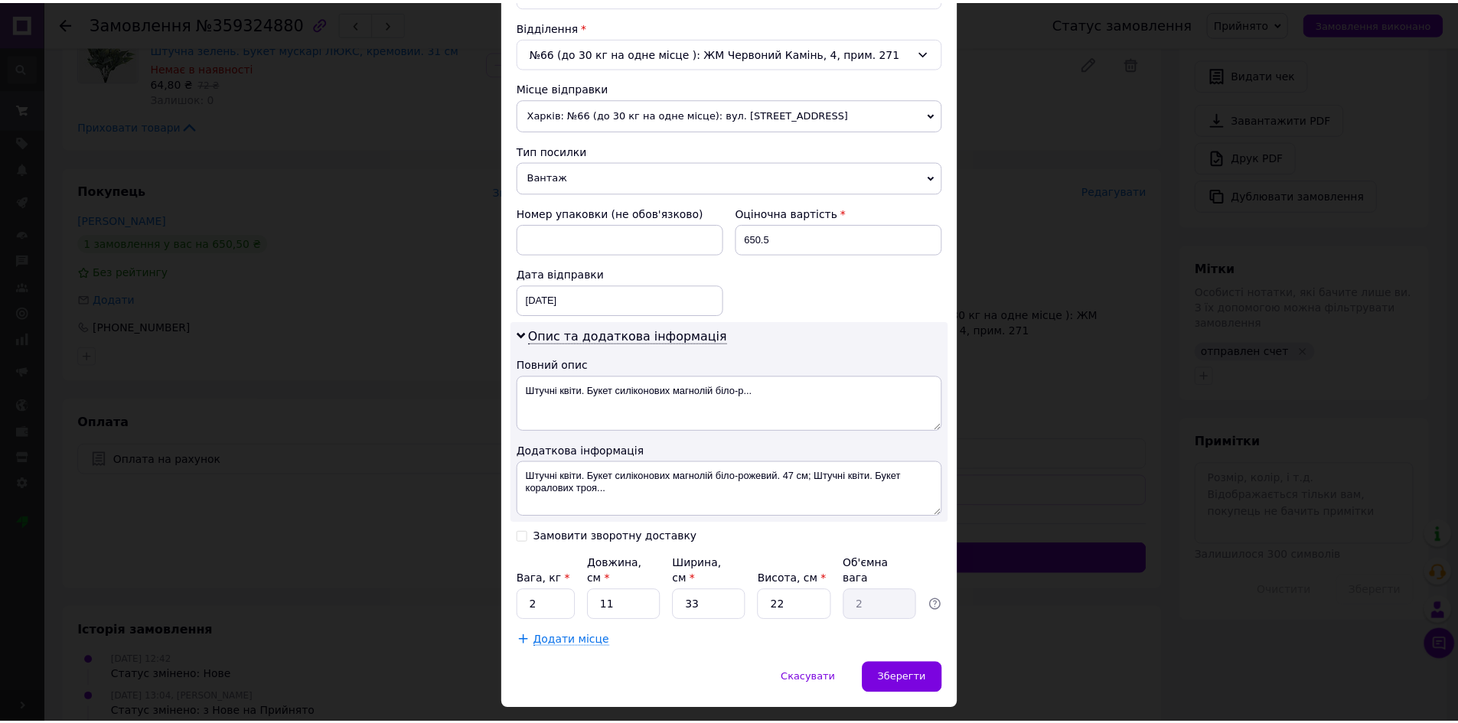
scroll to position [492, 0]
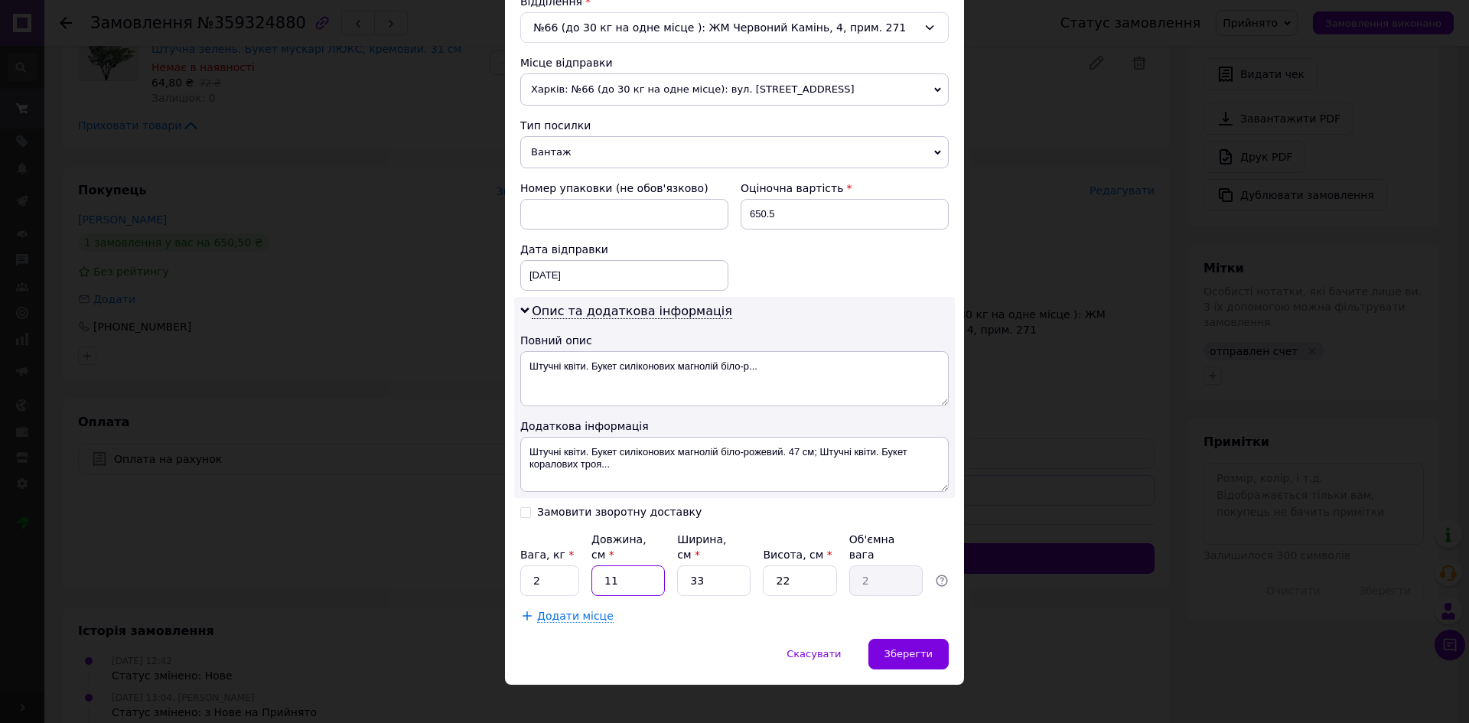
click at [617, 565] on input "11" at bounding box center [627, 580] width 73 height 31
type input "3"
type input "0.54"
type input "38"
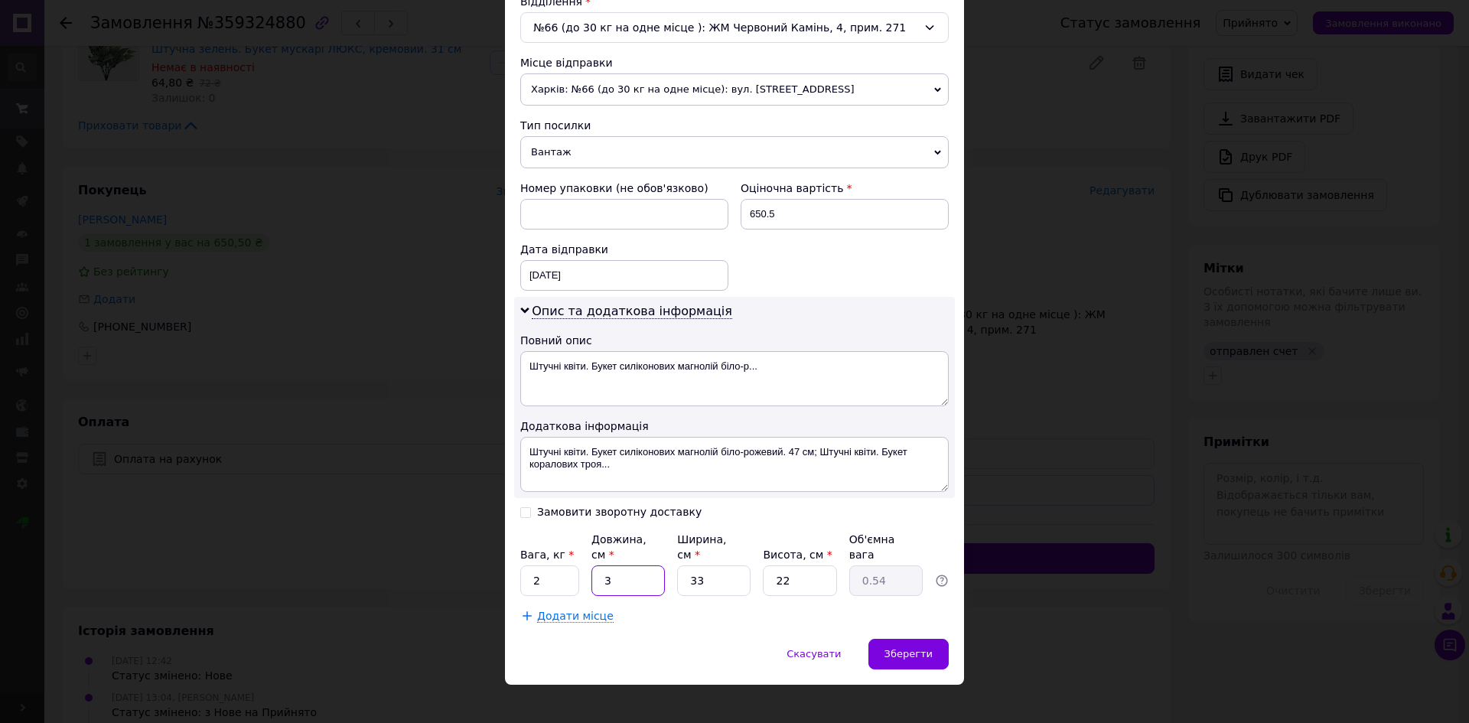
type input "6.9"
type input "38"
type input "2"
type input "0.42"
type input "26"
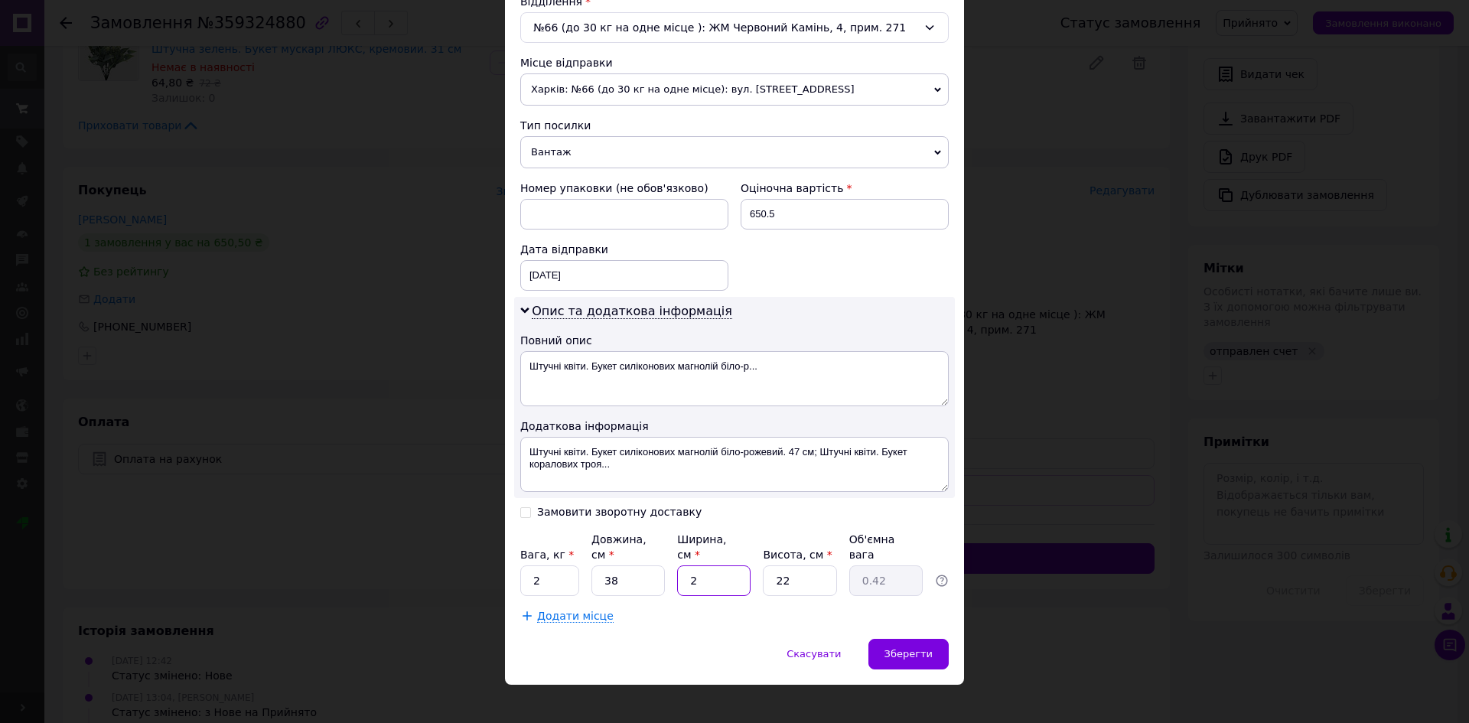
type input "5.43"
type input "26"
click at [818, 565] on input "22" at bounding box center [799, 580] width 73 height 31
type input "1"
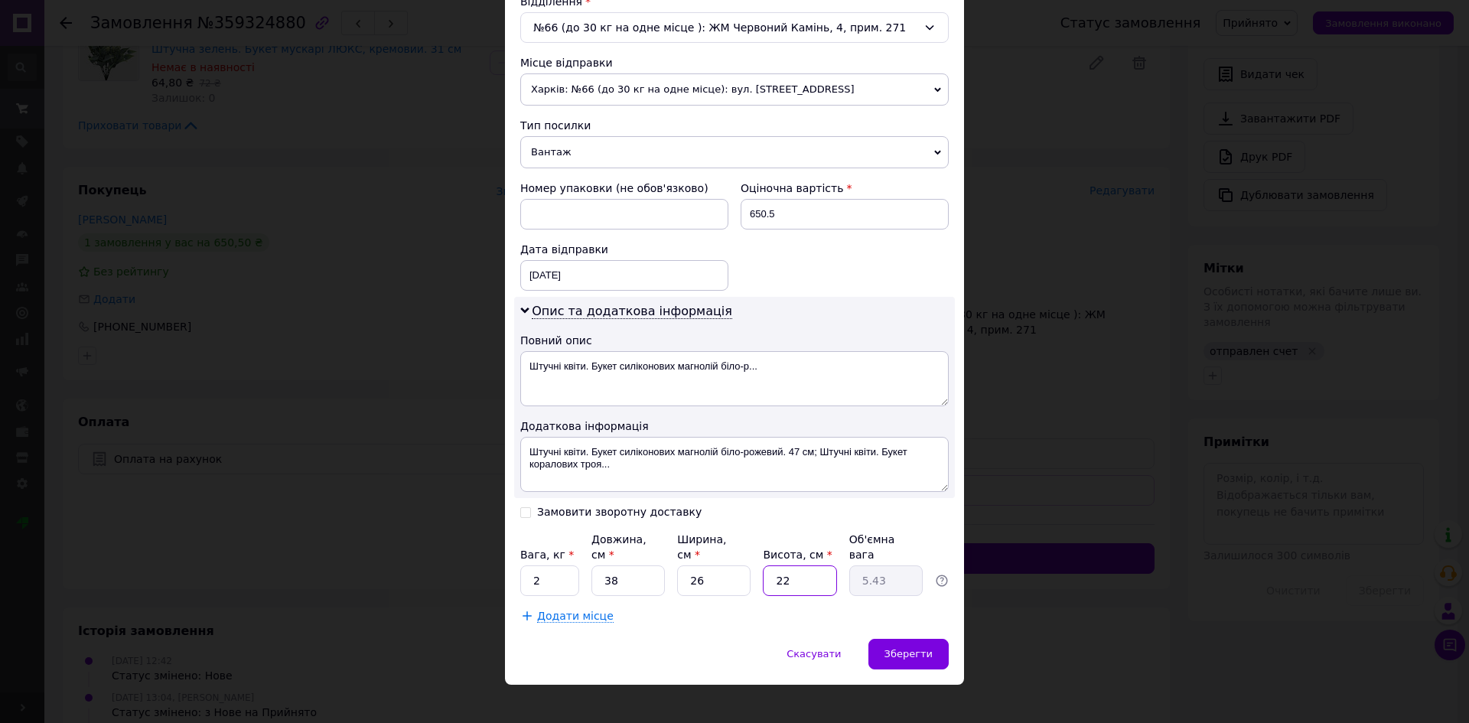
type input "0.25"
type input "14"
type input "3.46"
type input "14"
click at [893, 648] on span "Зберегти" at bounding box center [908, 653] width 48 height 11
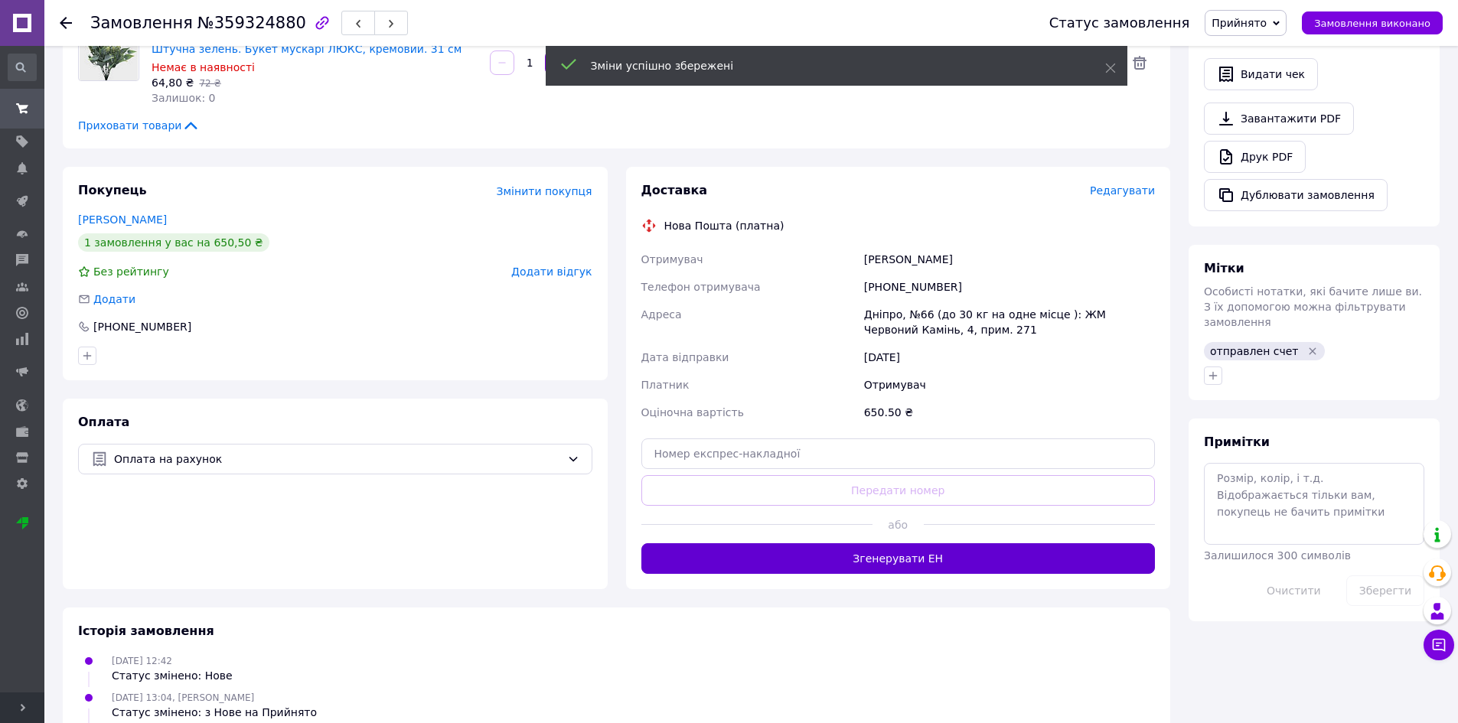
click at [914, 543] on button "Згенерувати ЕН" at bounding box center [898, 558] width 514 height 31
